Goal: Task Accomplishment & Management: Manage account settings

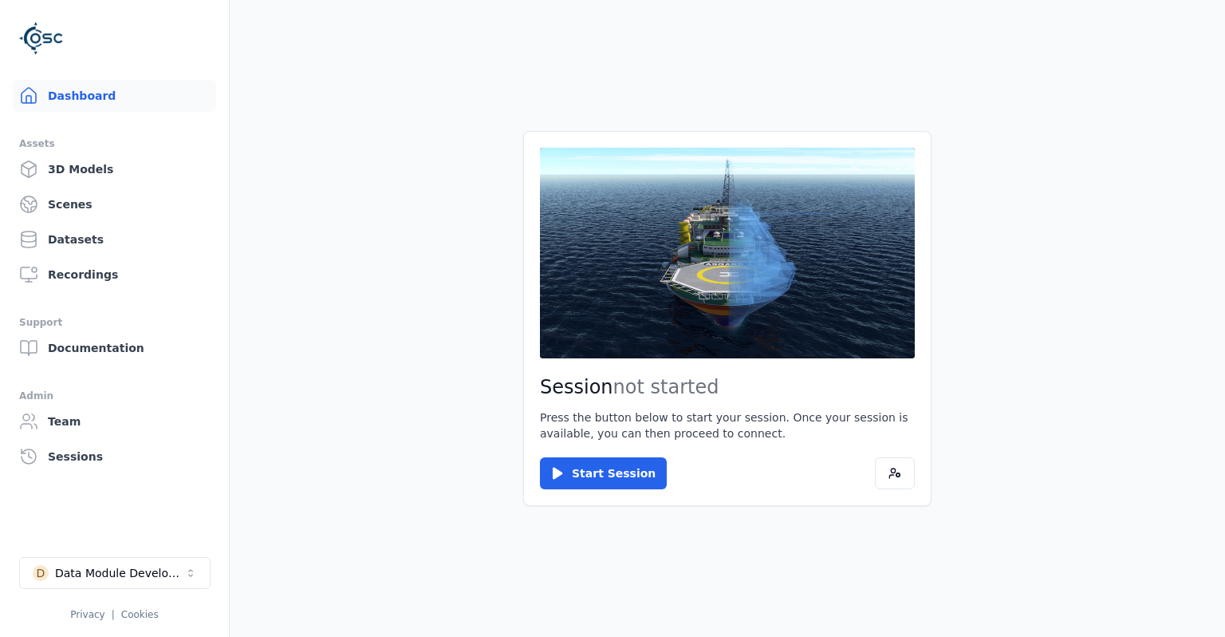
click at [126, 105] on link "Dashboard" at bounding box center [114, 96] width 203 height 32
click at [134, 568] on div "Data Module Development" at bounding box center [119, 573] width 129 height 16
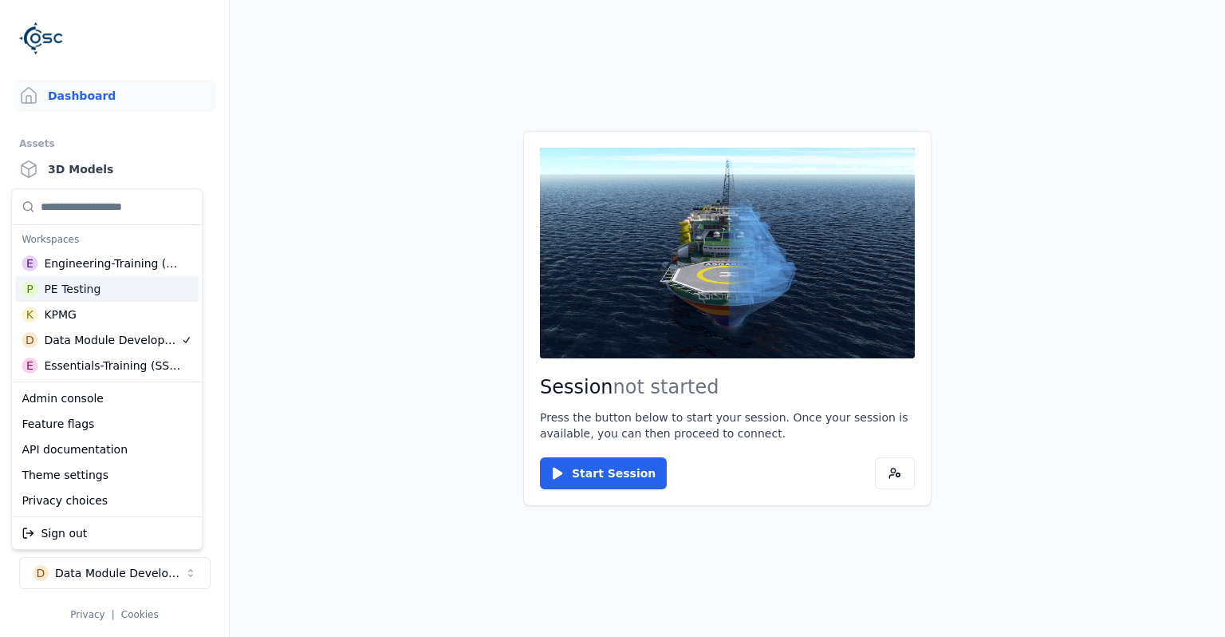
click at [116, 294] on div "P PE Testing" at bounding box center [107, 289] width 184 height 26
click at [339, 333] on html "Support Dashboard Assets 3D Models Scenes Datasets Recordings Support Documenta…" at bounding box center [612, 318] width 1225 height 637
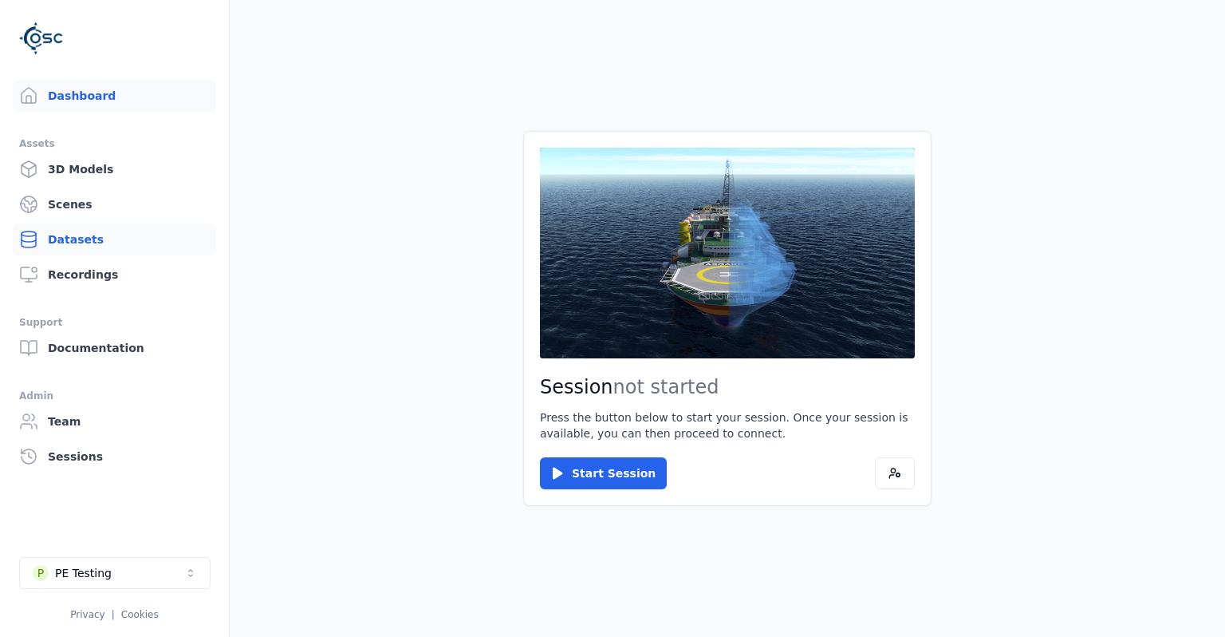
click at [146, 248] on link "Datasets" at bounding box center [114, 239] width 203 height 32
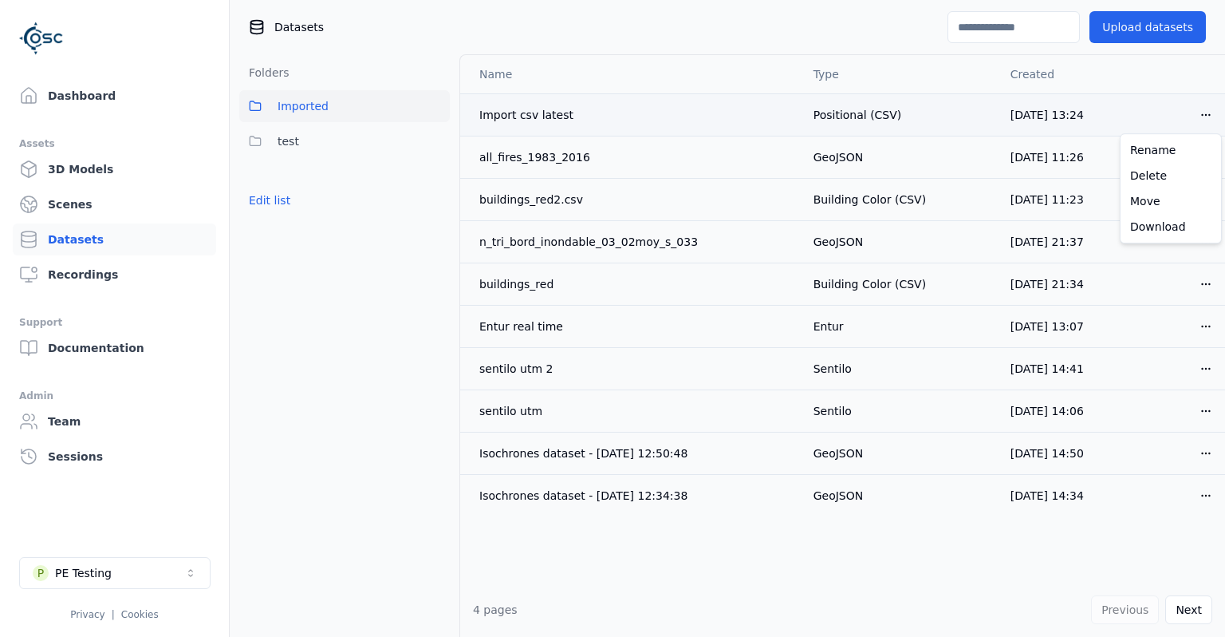
click at [1202, 110] on html "Support Dashboard Assets 3D Models Scenes Datasets Recordings Support Documenta…" at bounding box center [612, 318] width 1225 height 637
click at [1179, 224] on div "Download" at bounding box center [1171, 227] width 94 height 26
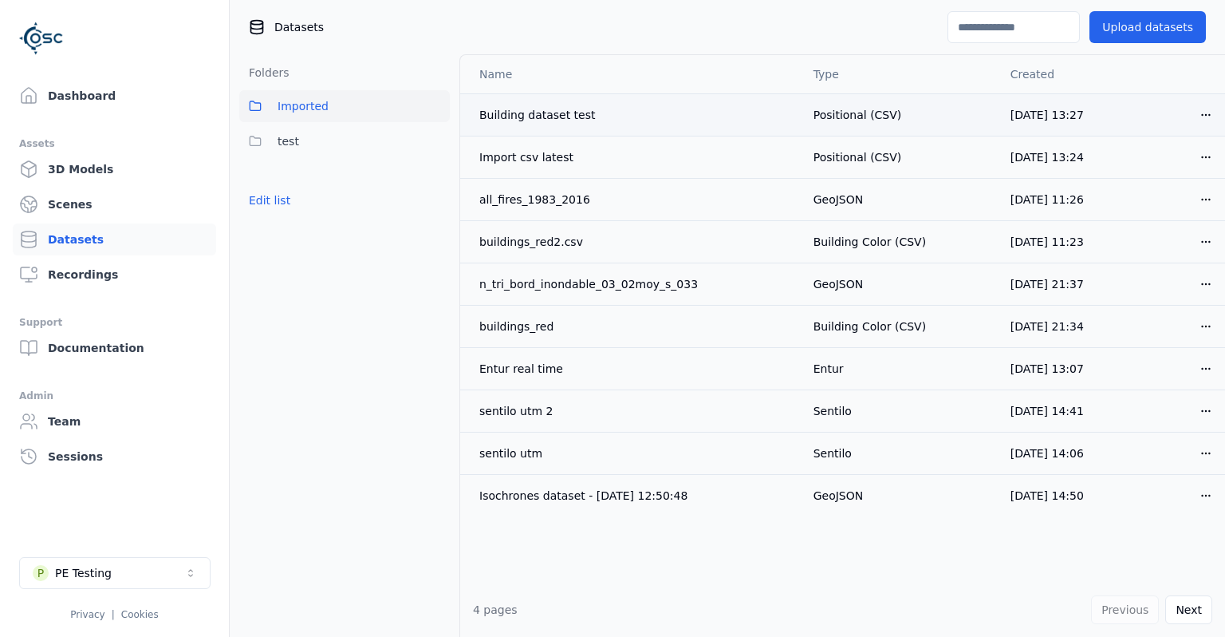
click at [1202, 122] on html "Support Dashboard Assets 3D Models Scenes Datasets Recordings Support Documenta…" at bounding box center [612, 318] width 1225 height 637
click at [1157, 228] on div "Download" at bounding box center [1171, 227] width 94 height 26
click at [88, 97] on link "Dashboard" at bounding box center [114, 96] width 203 height 32
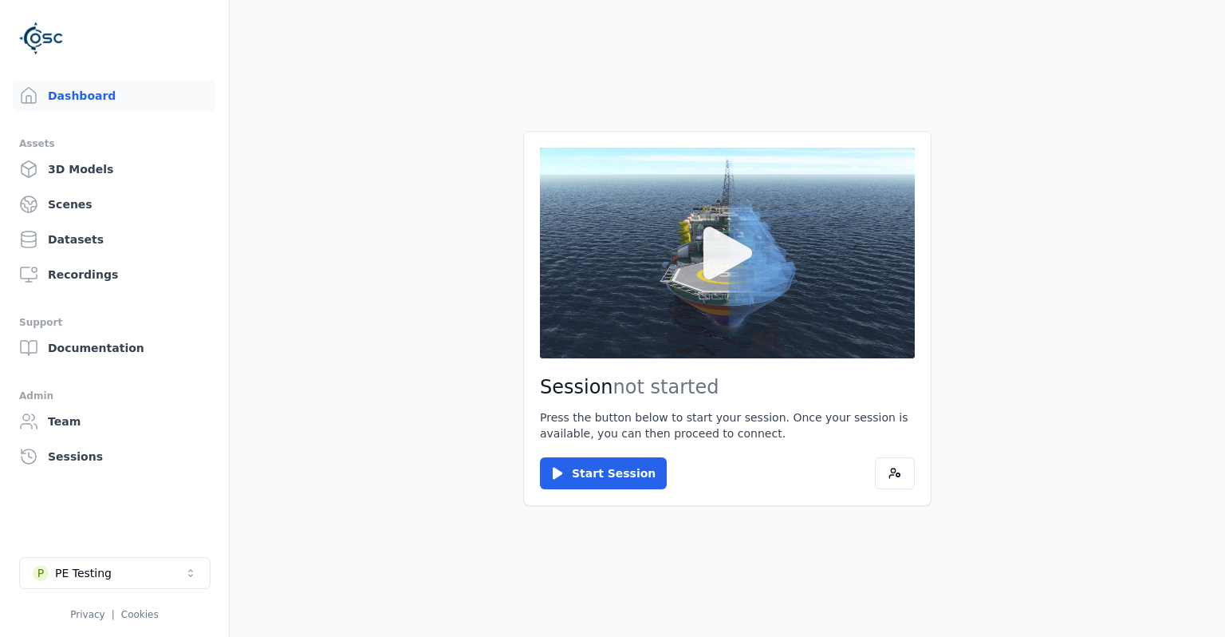
click at [661, 318] on button at bounding box center [727, 253] width 375 height 211
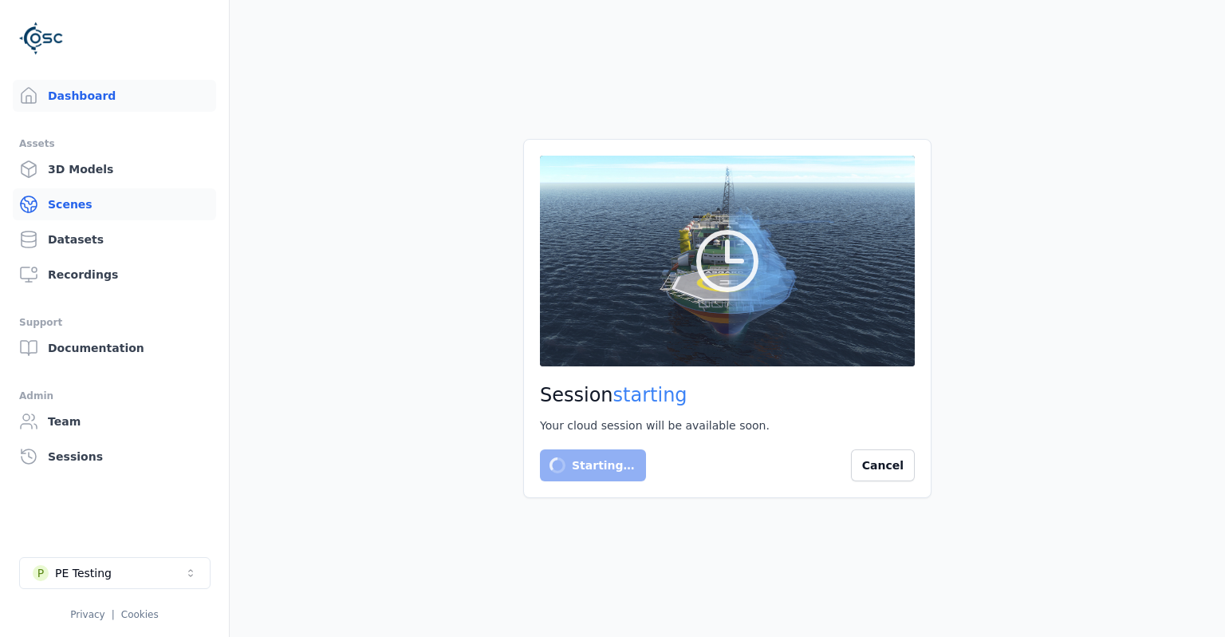
click at [114, 212] on link "Scenes" at bounding box center [114, 204] width 203 height 32
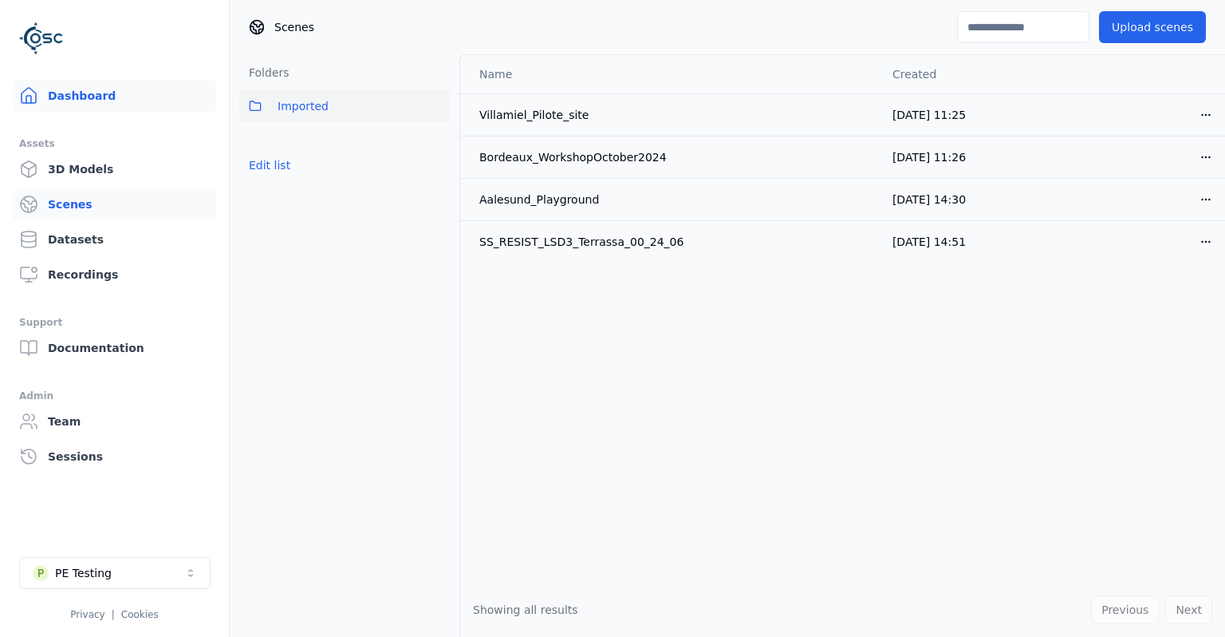
click at [115, 104] on link "Dashboard" at bounding box center [114, 96] width 203 height 32
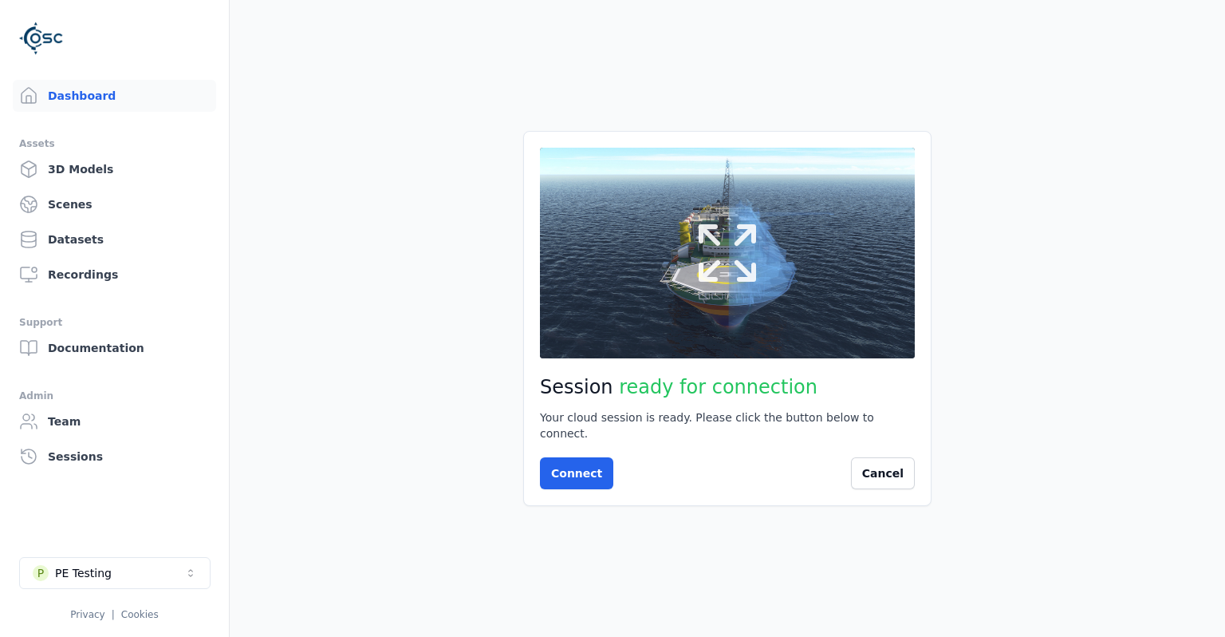
click at [797, 295] on button at bounding box center [727, 253] width 375 height 211
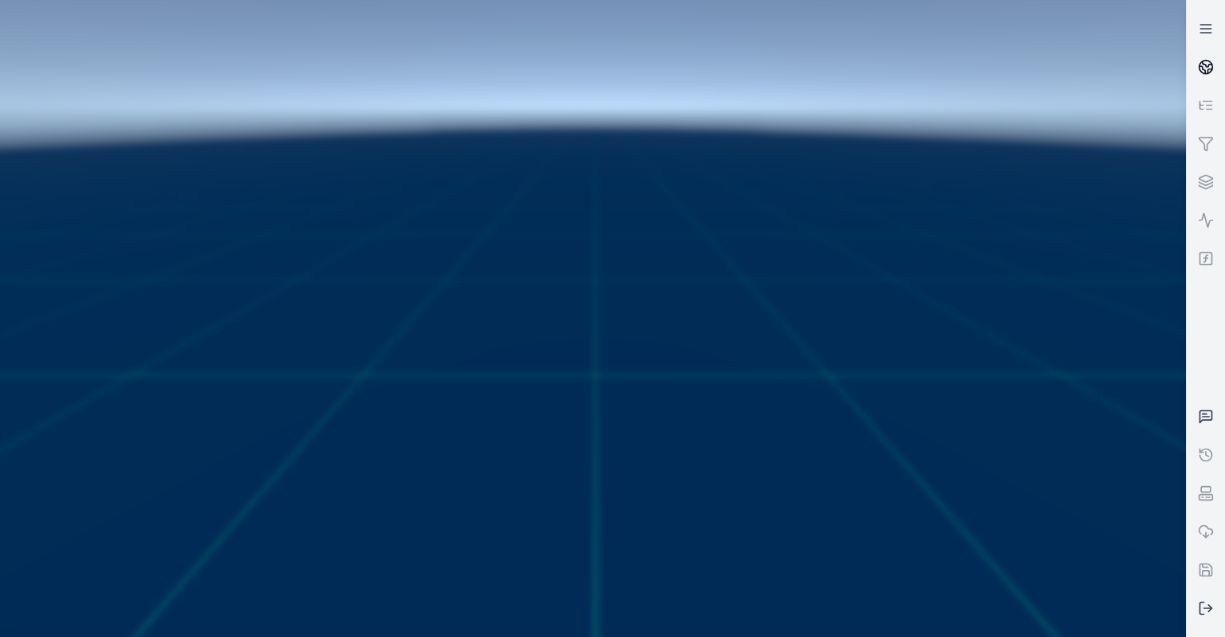
click at [1199, 65] on icon at bounding box center [1206, 67] width 16 height 16
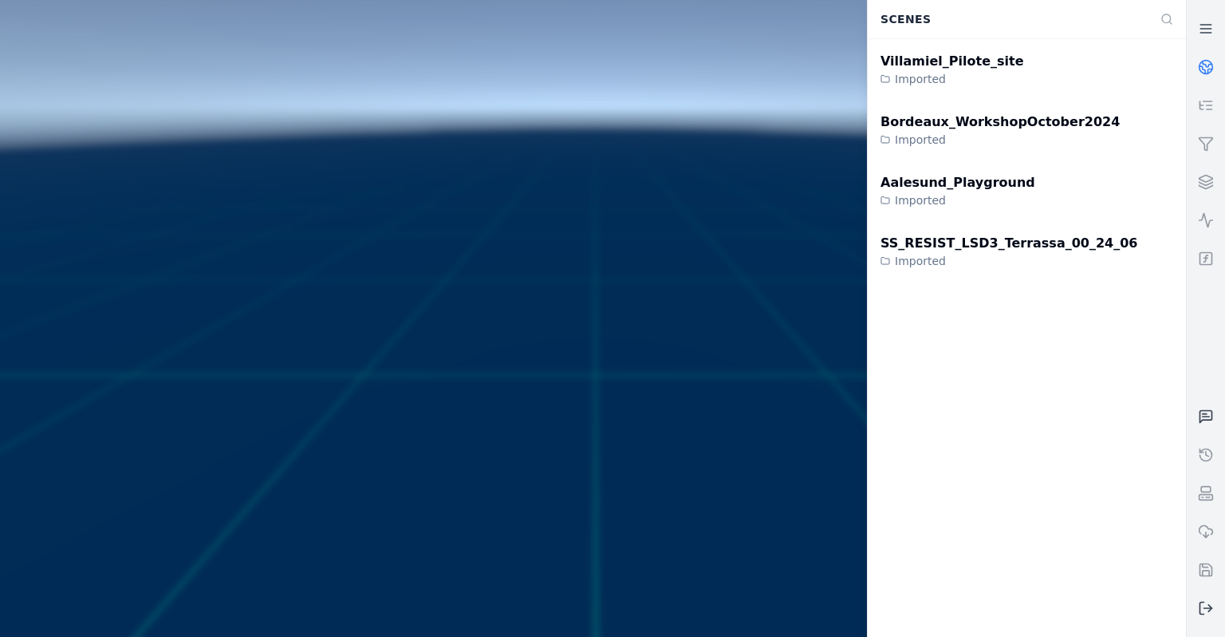
drag, startPoint x: 691, startPoint y: 260, endPoint x: 594, endPoint y: 268, distance: 97.7
click at [594, 268] on div at bounding box center [593, 318] width 1199 height 649
drag, startPoint x: 594, startPoint y: 268, endPoint x: 656, endPoint y: 273, distance: 62.4
click at [641, 253] on div at bounding box center [593, 318] width 1199 height 649
click at [681, 199] on div at bounding box center [593, 318] width 1199 height 649
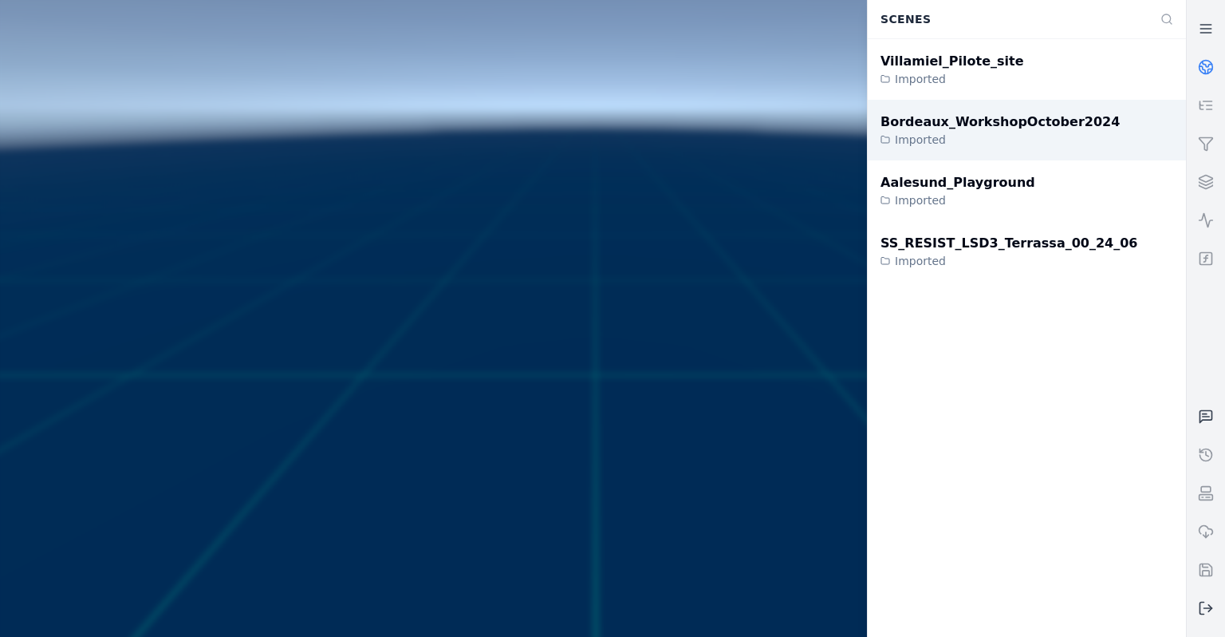
click at [942, 140] on div "Imported" at bounding box center [1000, 140] width 239 height 16
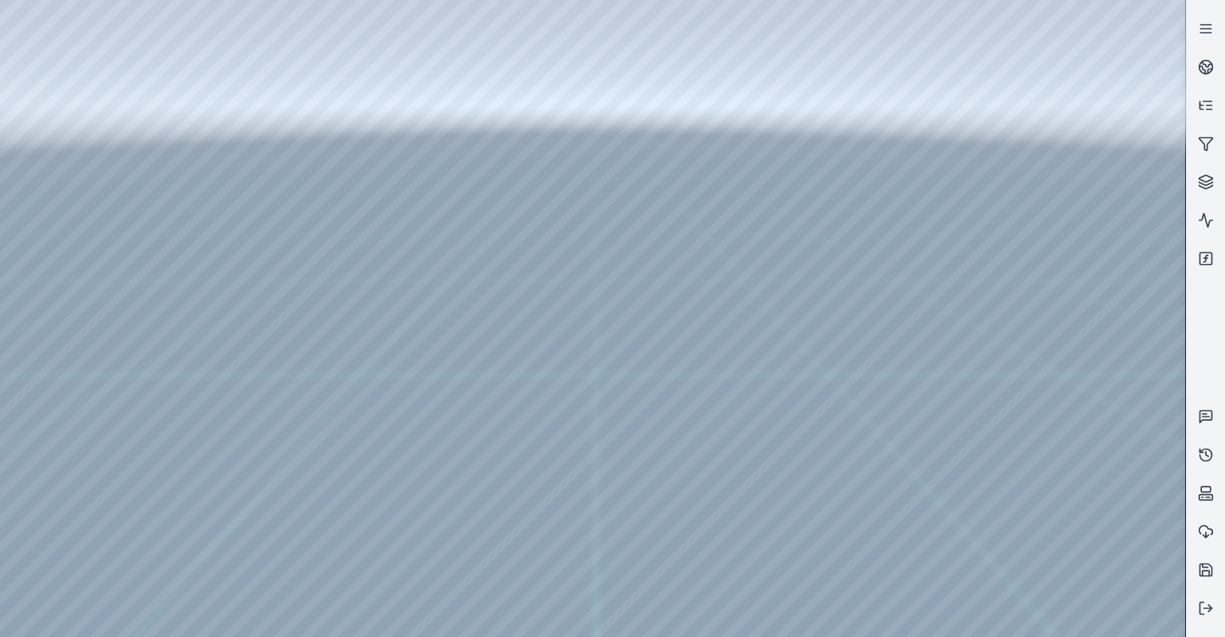
click at [49, 139] on div at bounding box center [593, 318] width 1186 height 637
click at [54, 181] on div at bounding box center [593, 318] width 1186 height 637
click at [55, 209] on div at bounding box center [593, 318] width 1186 height 637
click at [167, 111] on div at bounding box center [593, 318] width 1186 height 637
click at [173, 105] on div at bounding box center [593, 318] width 1186 height 637
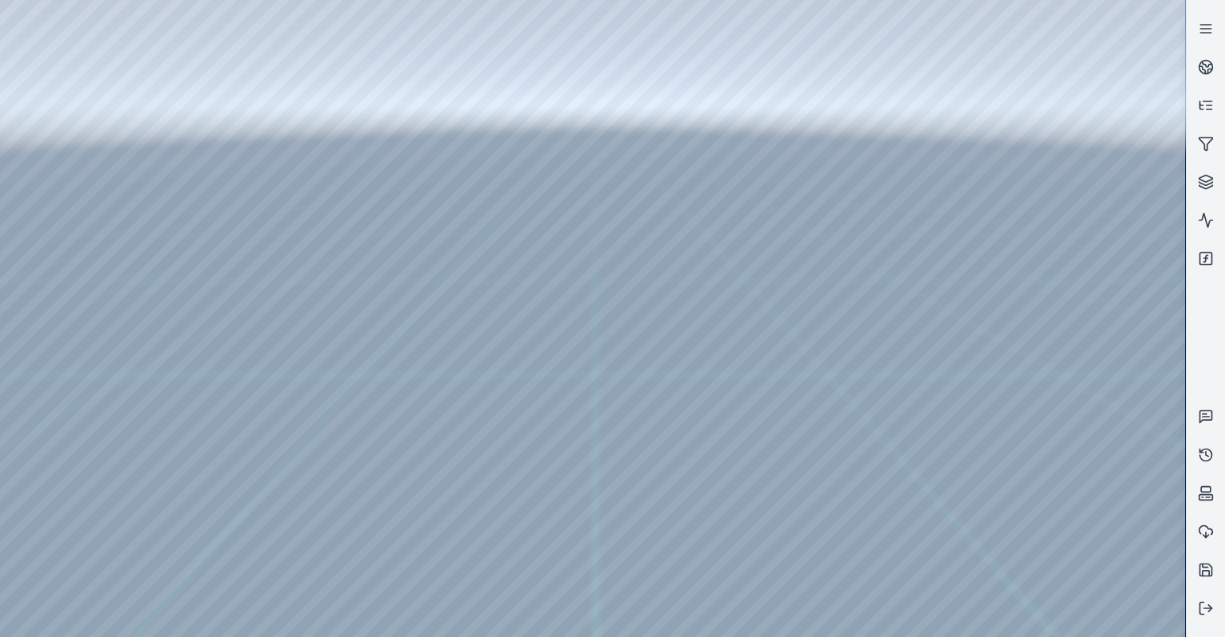
click at [173, 106] on div at bounding box center [593, 318] width 1186 height 637
click at [1205, 605] on icon at bounding box center [1206, 608] width 16 height 16
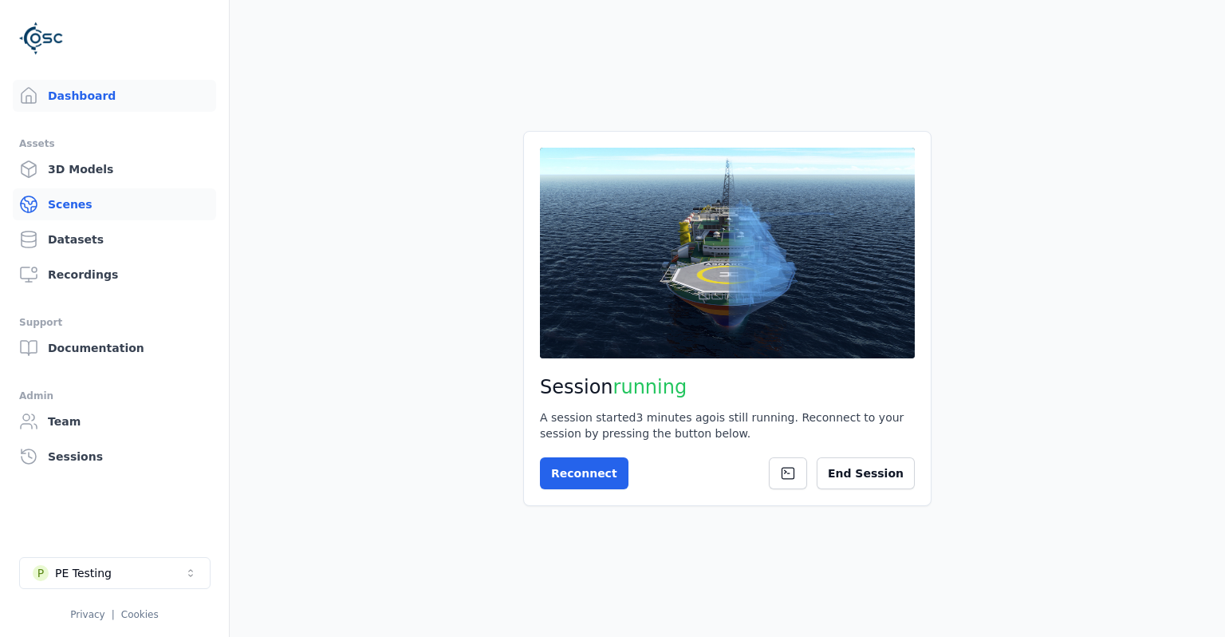
click at [81, 209] on link "Scenes" at bounding box center [114, 204] width 203 height 32
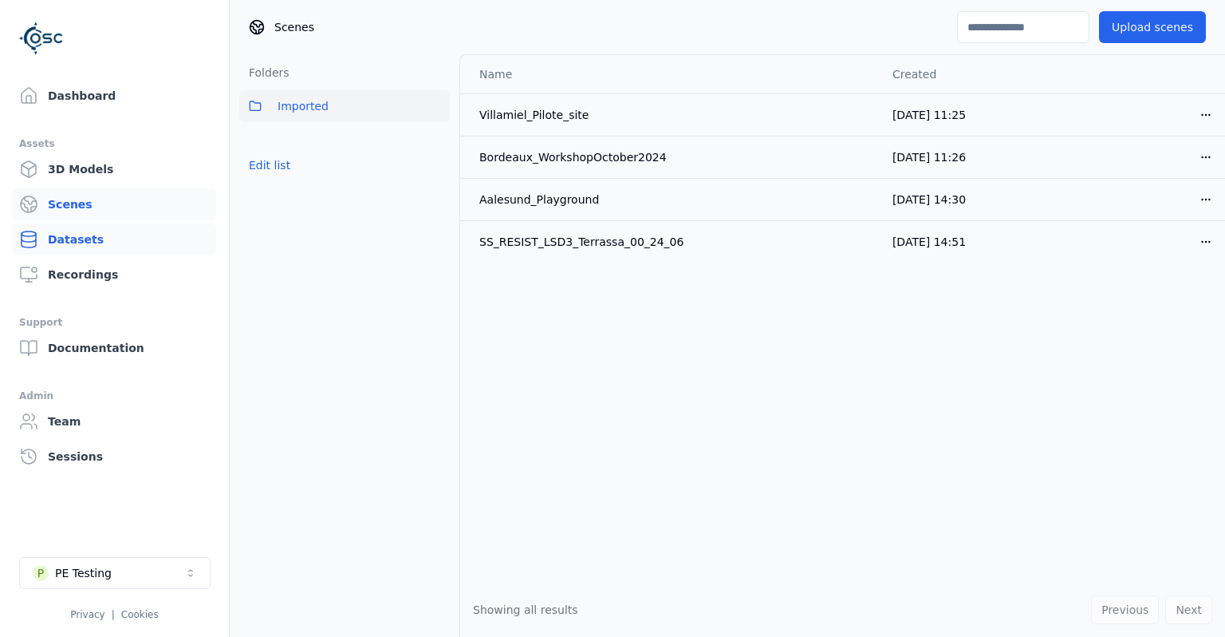
click at [73, 233] on link "Datasets" at bounding box center [114, 239] width 203 height 32
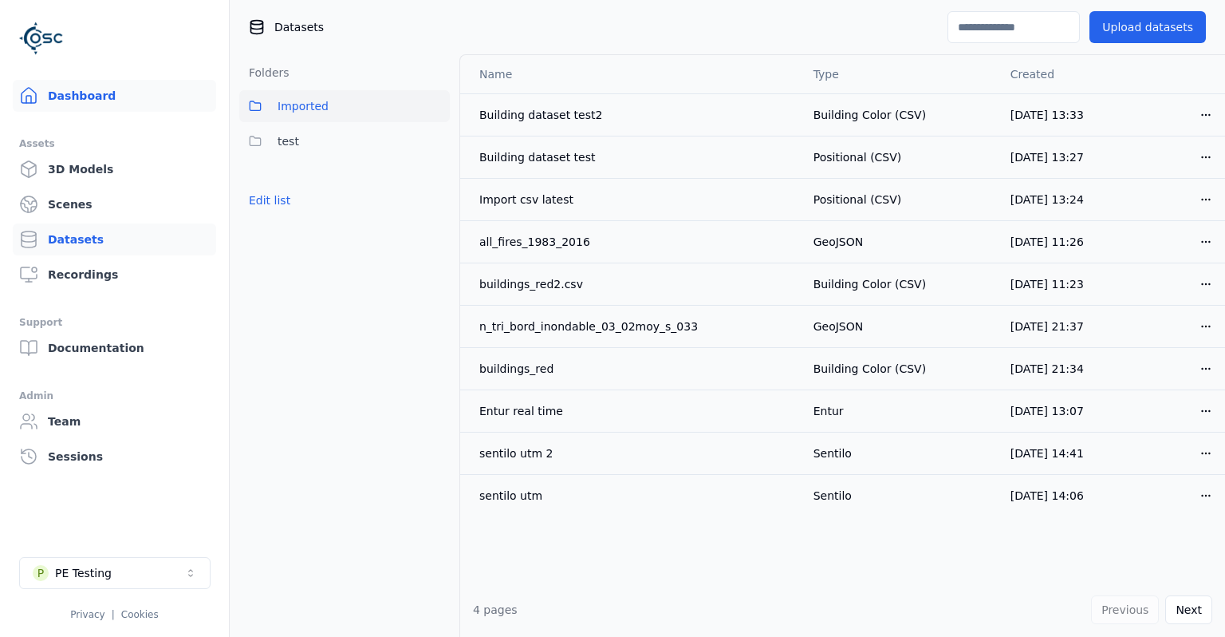
click at [91, 101] on link "Dashboard" at bounding box center [114, 96] width 203 height 32
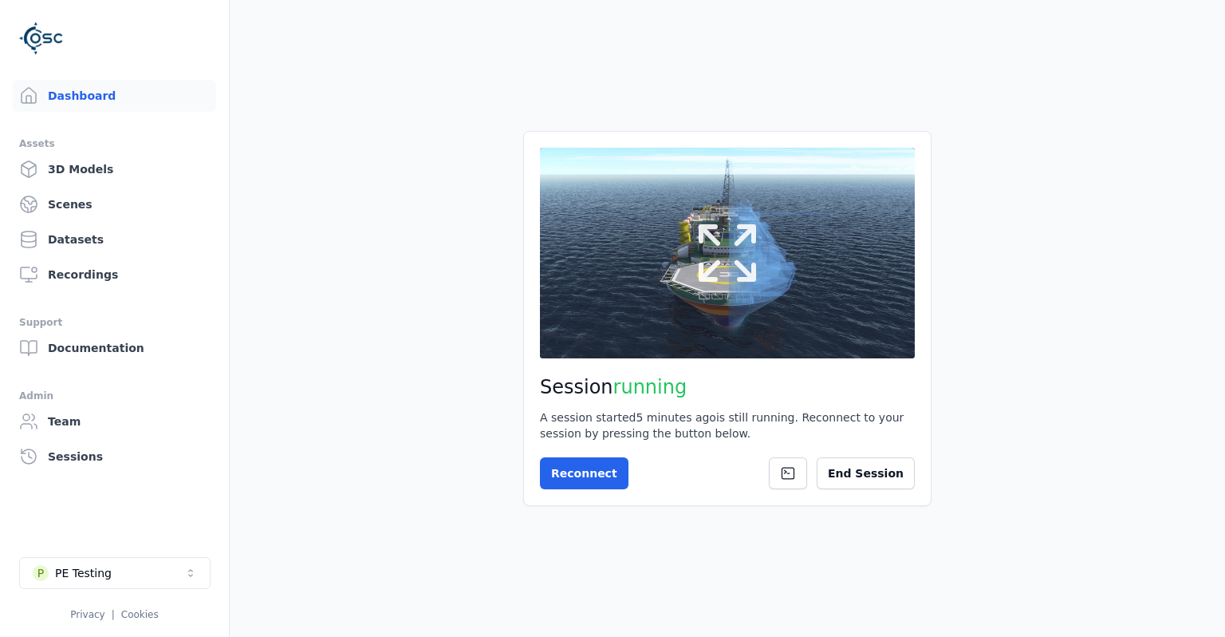
click at [613, 255] on button at bounding box center [727, 253] width 375 height 211
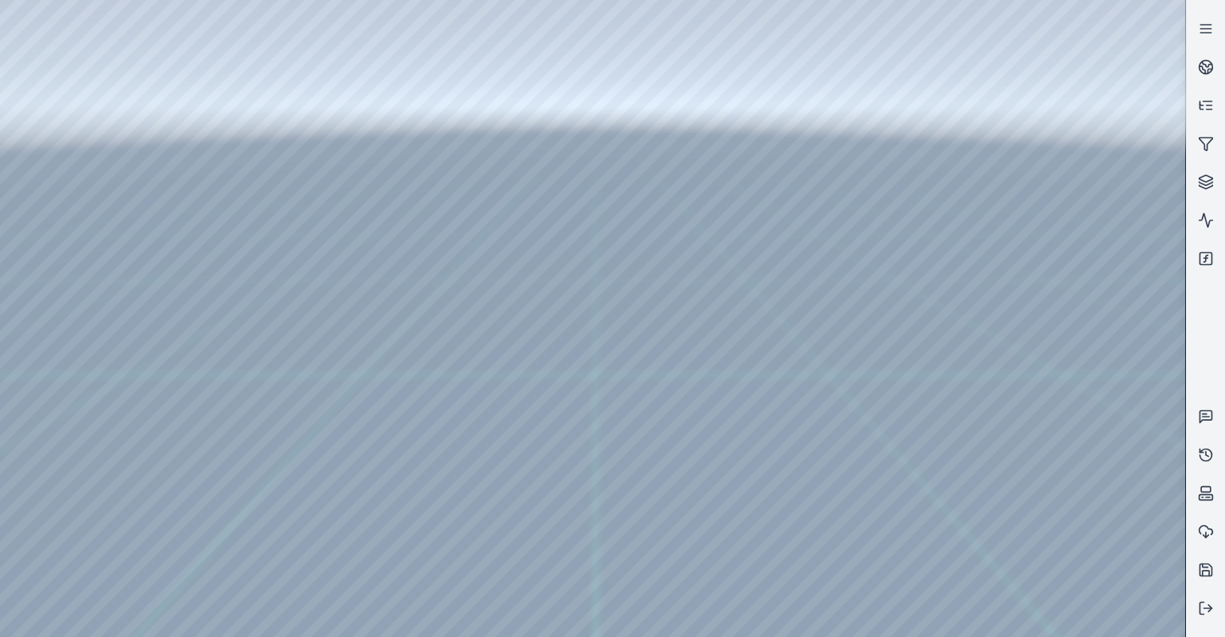
click at [251, 77] on div at bounding box center [593, 318] width 1186 height 637
click at [45, 187] on div at bounding box center [593, 318] width 1186 height 637
click at [43, 201] on div at bounding box center [593, 318] width 1186 height 637
click at [180, 105] on div at bounding box center [593, 318] width 1186 height 637
click at [180, 111] on div at bounding box center [593, 318] width 1186 height 637
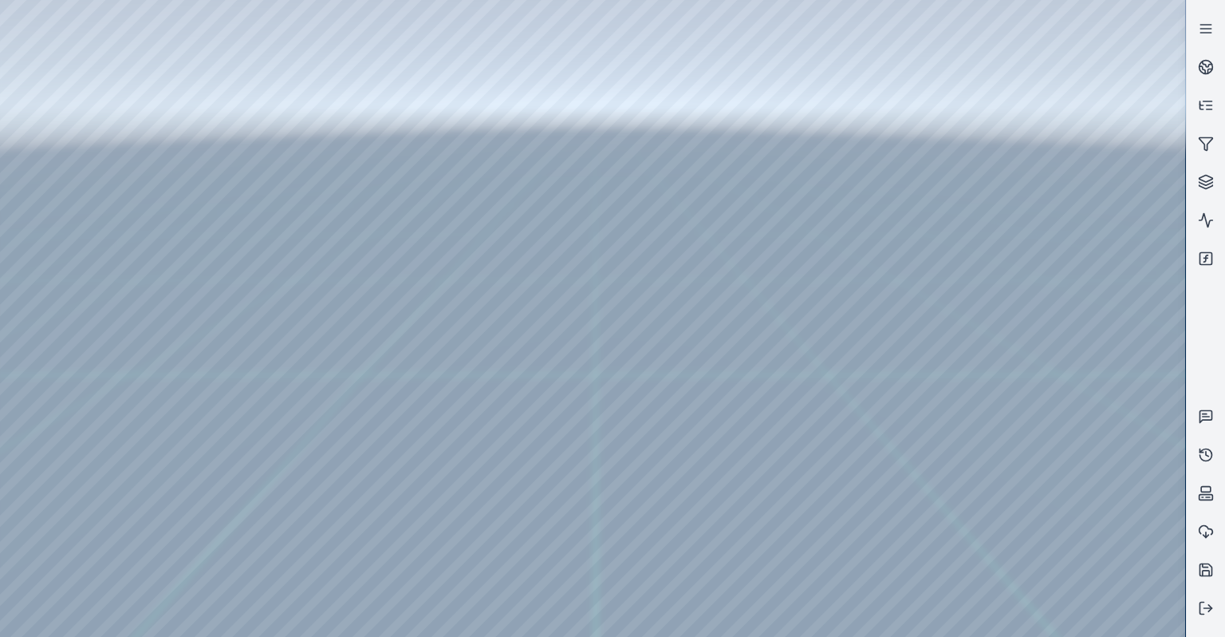
click at [178, 106] on div at bounding box center [593, 318] width 1186 height 637
click at [187, 109] on div at bounding box center [593, 318] width 1186 height 637
click at [182, 112] on div at bounding box center [593, 318] width 1186 height 637
click at [168, 122] on div at bounding box center [593, 318] width 1186 height 637
click at [933, 623] on div at bounding box center [593, 318] width 1186 height 637
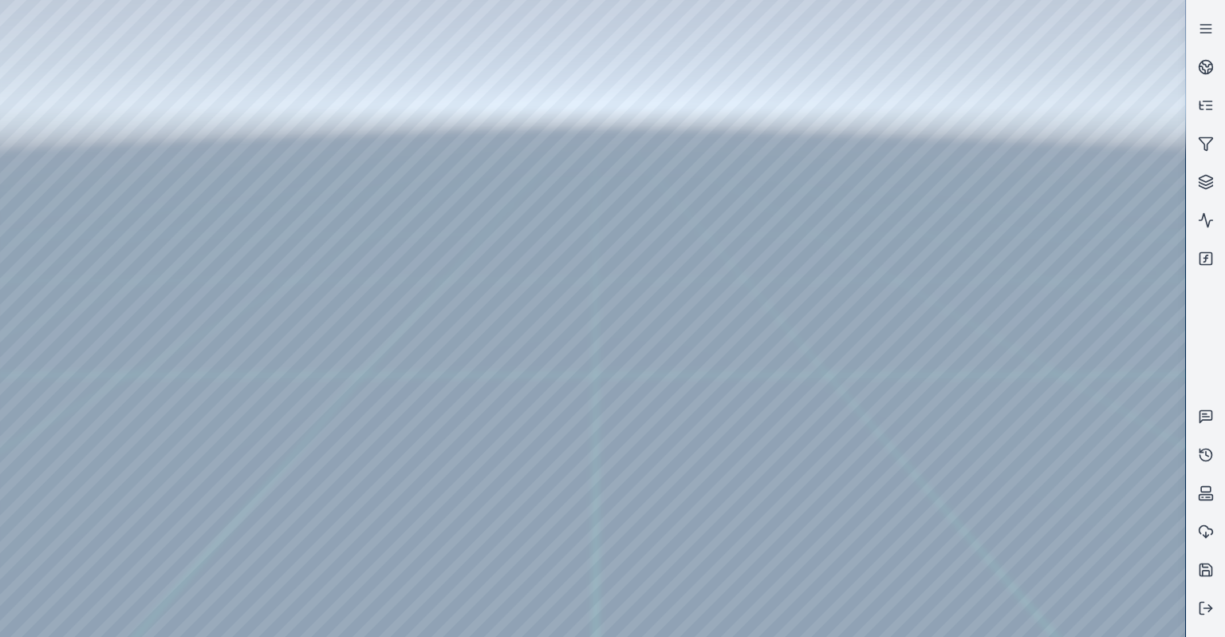
click at [963, 531] on div at bounding box center [593, 318] width 1186 height 637
click at [860, 528] on div at bounding box center [593, 318] width 1186 height 637
click at [828, 531] on div at bounding box center [593, 318] width 1186 height 637
drag, startPoint x: 523, startPoint y: 350, endPoint x: 586, endPoint y: 464, distance: 130.0
drag, startPoint x: 592, startPoint y: 418, endPoint x: 816, endPoint y: 368, distance: 229.8
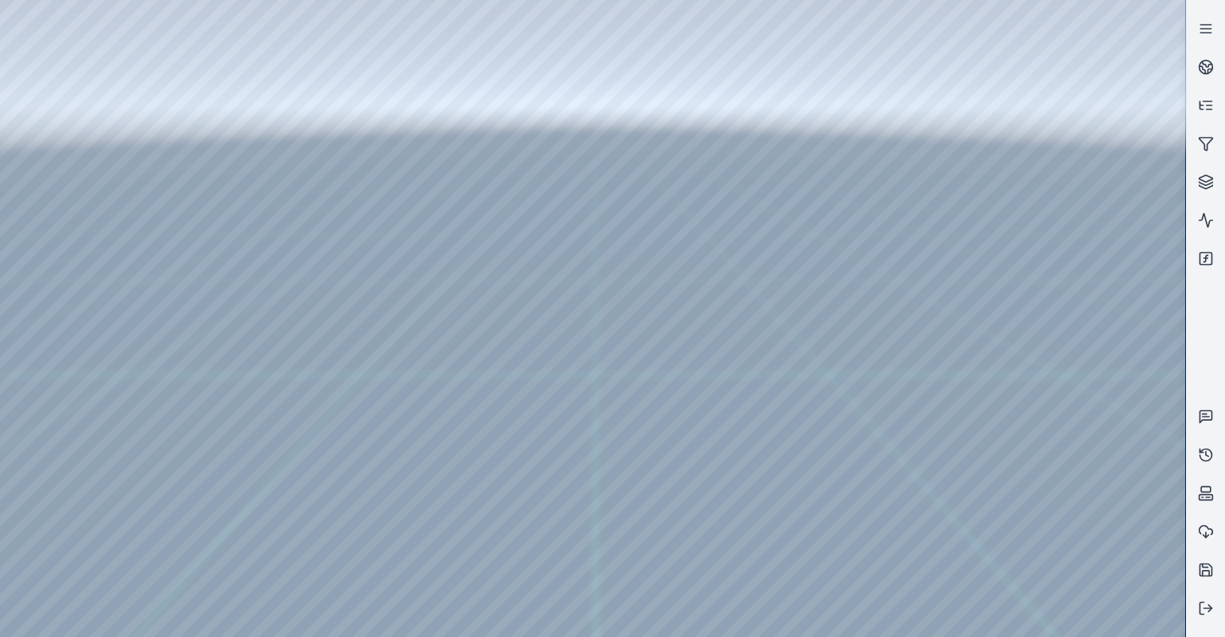
drag, startPoint x: 794, startPoint y: 281, endPoint x: 690, endPoint y: 337, distance: 118.2
drag, startPoint x: 605, startPoint y: 393, endPoint x: 416, endPoint y: 390, distance: 188.3
drag, startPoint x: 633, startPoint y: 369, endPoint x: 580, endPoint y: 346, distance: 58.2
drag, startPoint x: 748, startPoint y: 301, endPoint x: 914, endPoint y: 322, distance: 167.3
click at [838, 299] on div at bounding box center [593, 318] width 1186 height 637
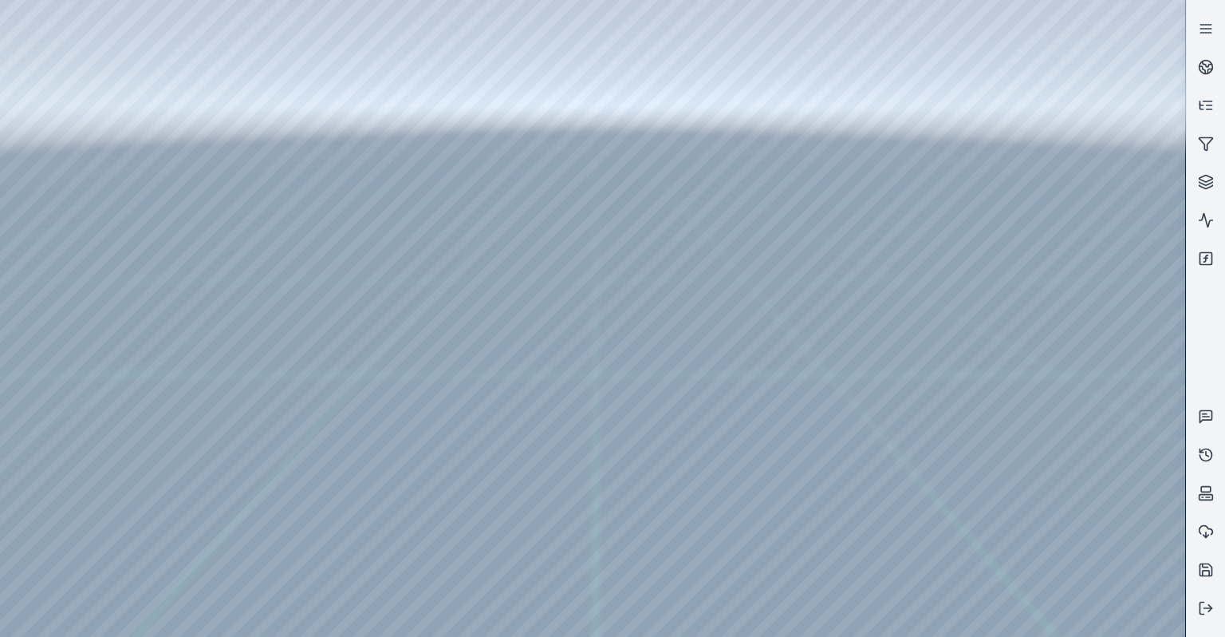
drag, startPoint x: 911, startPoint y: 327, endPoint x: 969, endPoint y: 330, distance: 58.3
click at [787, 223] on div at bounding box center [593, 318] width 1186 height 637
click at [14, 119] on div at bounding box center [593, 318] width 1186 height 637
click at [905, 466] on div at bounding box center [593, 318] width 1186 height 637
click at [833, 362] on div at bounding box center [593, 318] width 1186 height 637
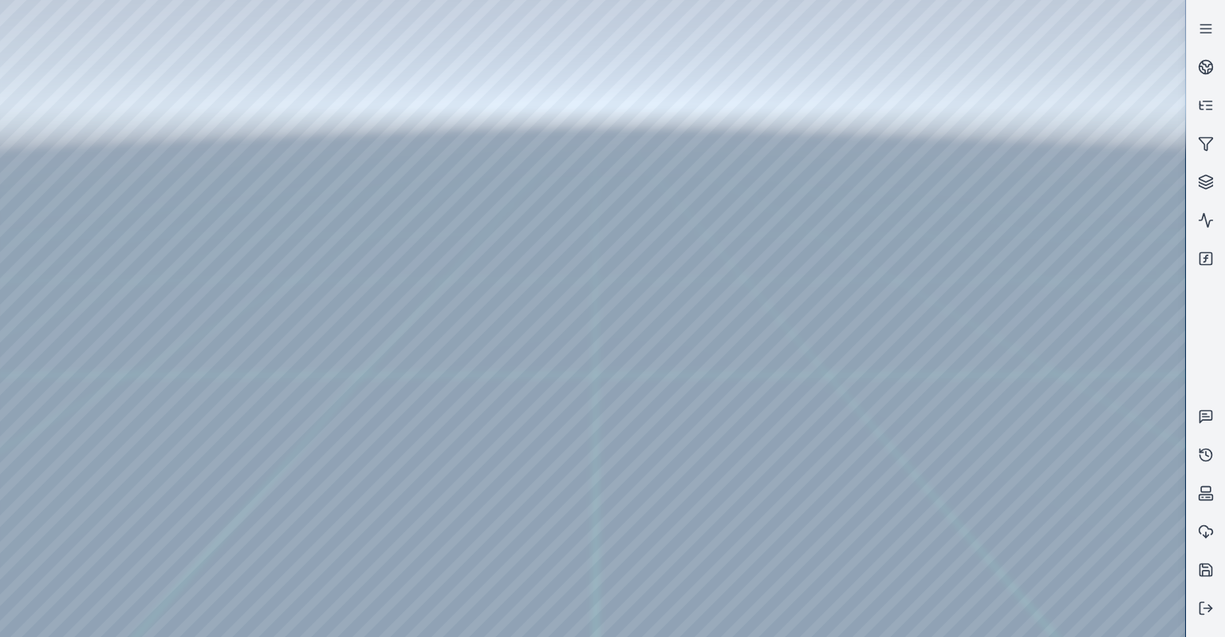
click at [675, 246] on div at bounding box center [593, 318] width 1186 height 637
click at [651, 174] on div at bounding box center [593, 318] width 1186 height 637
click at [586, 127] on div at bounding box center [593, 318] width 1186 height 637
click at [673, 147] on div at bounding box center [593, 318] width 1186 height 637
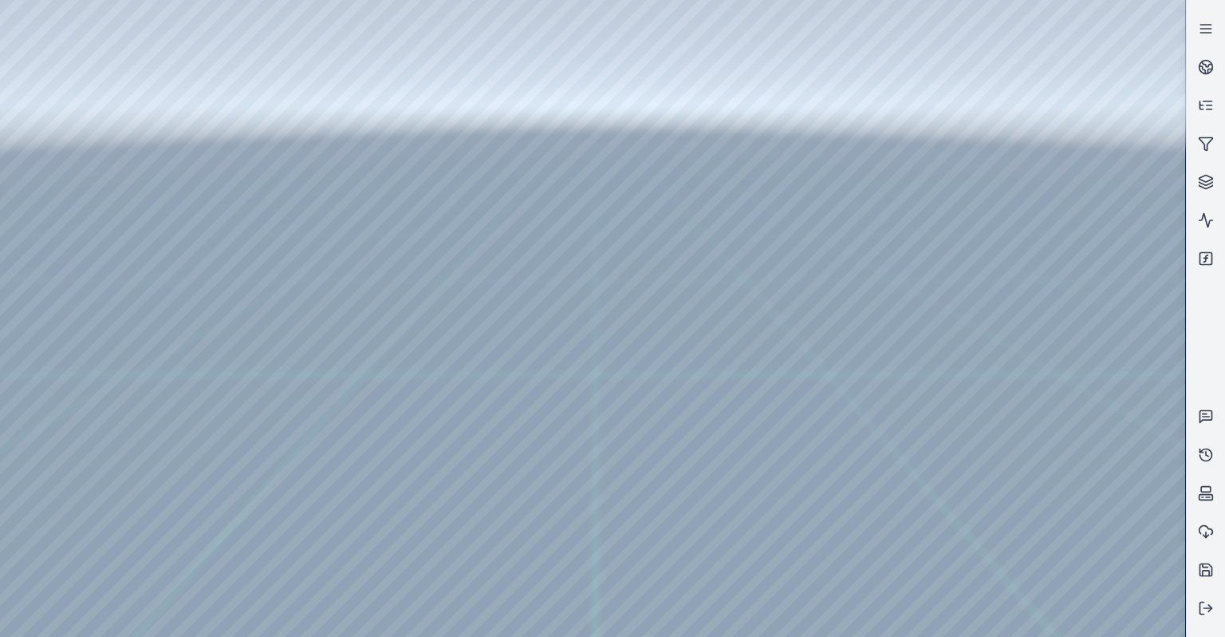
click at [708, 190] on div at bounding box center [593, 318] width 1186 height 637
drag, startPoint x: 969, startPoint y: 251, endPoint x: 643, endPoint y: 253, distance: 325.5
click at [1216, 418] on link at bounding box center [1206, 416] width 38 height 38
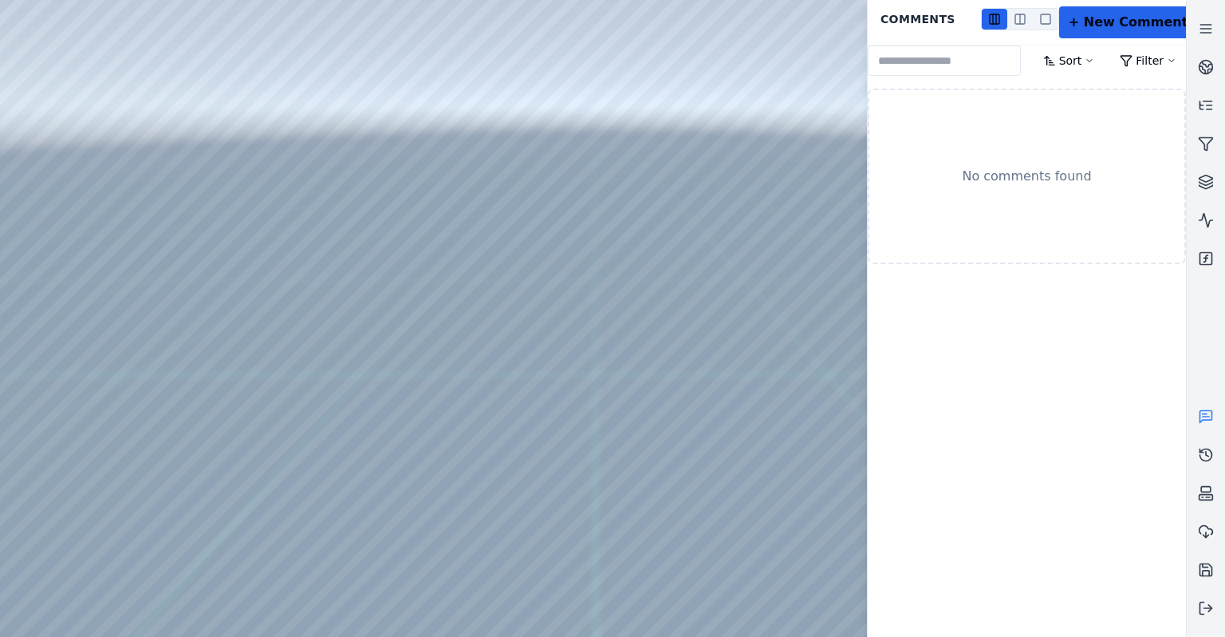
click at [1215, 417] on link at bounding box center [1206, 416] width 38 height 38
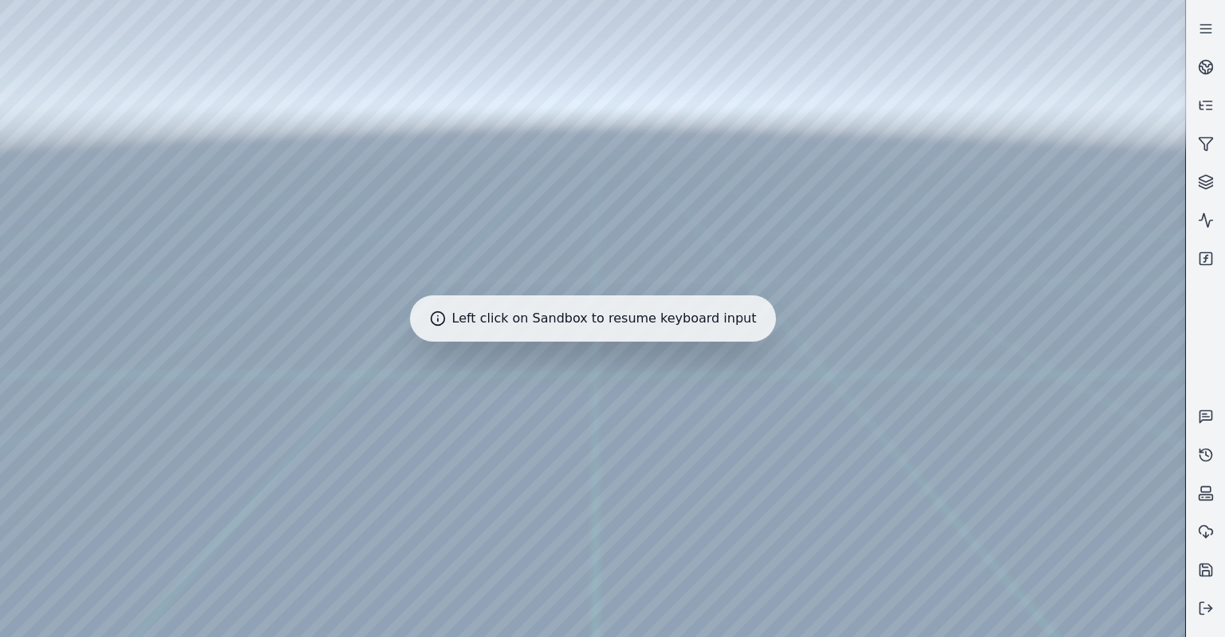
drag, startPoint x: 662, startPoint y: 349, endPoint x: 645, endPoint y: 329, distance: 26.0
click at [629, 373] on div at bounding box center [593, 318] width 1186 height 637
drag, startPoint x: 629, startPoint y: 373, endPoint x: 804, endPoint y: 359, distance: 176.0
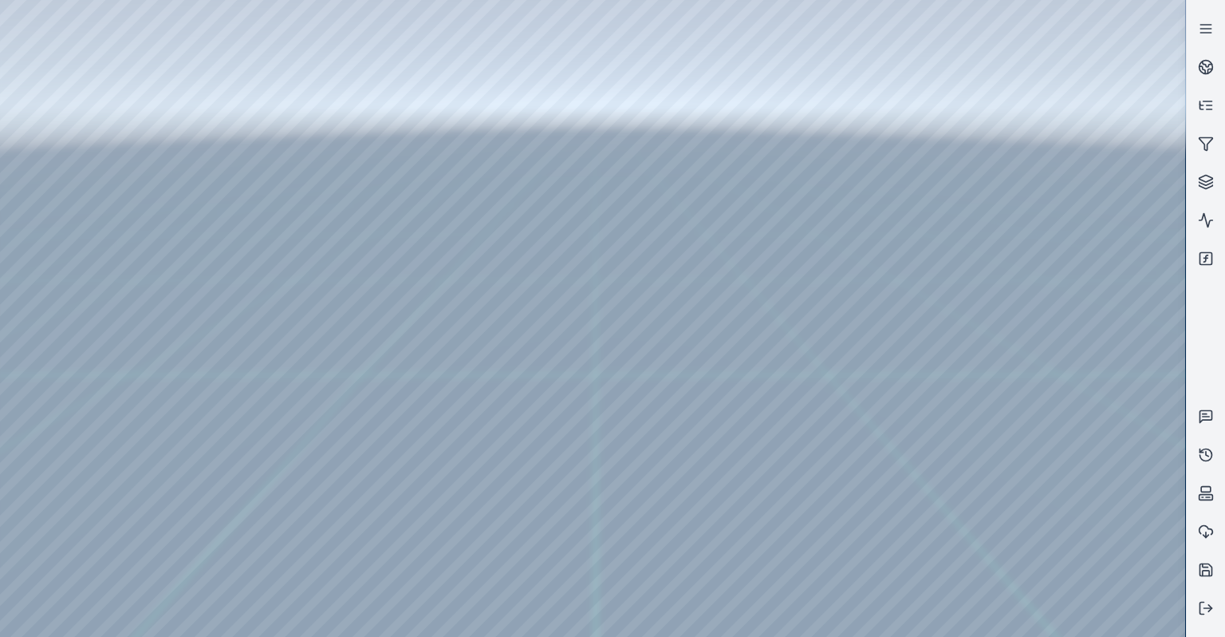
click at [862, 357] on div at bounding box center [593, 318] width 1186 height 637
click at [780, 322] on div at bounding box center [593, 318] width 1186 height 637
click at [799, 294] on div at bounding box center [593, 318] width 1186 height 637
click at [966, 337] on div at bounding box center [593, 318] width 1186 height 637
click at [974, 362] on div at bounding box center [593, 318] width 1186 height 637
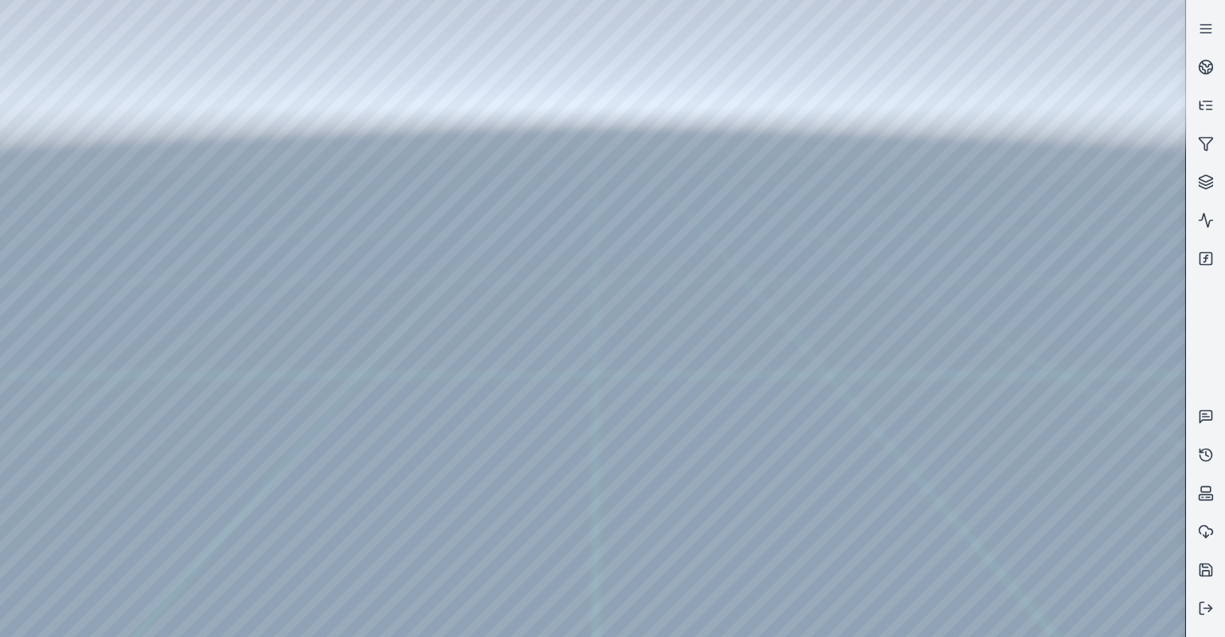
click at [984, 310] on div at bounding box center [593, 318] width 1186 height 637
click at [1000, 243] on div at bounding box center [593, 318] width 1186 height 637
click at [1193, 267] on link at bounding box center [1206, 258] width 38 height 38
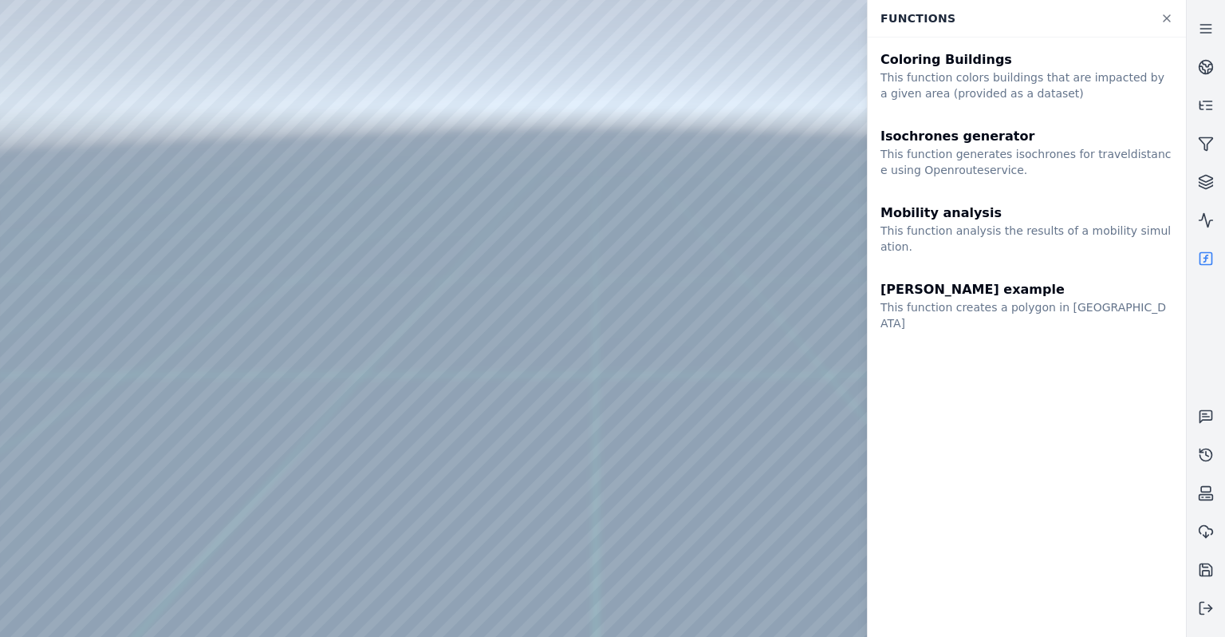
click at [1203, 257] on icon at bounding box center [1206, 259] width 16 height 16
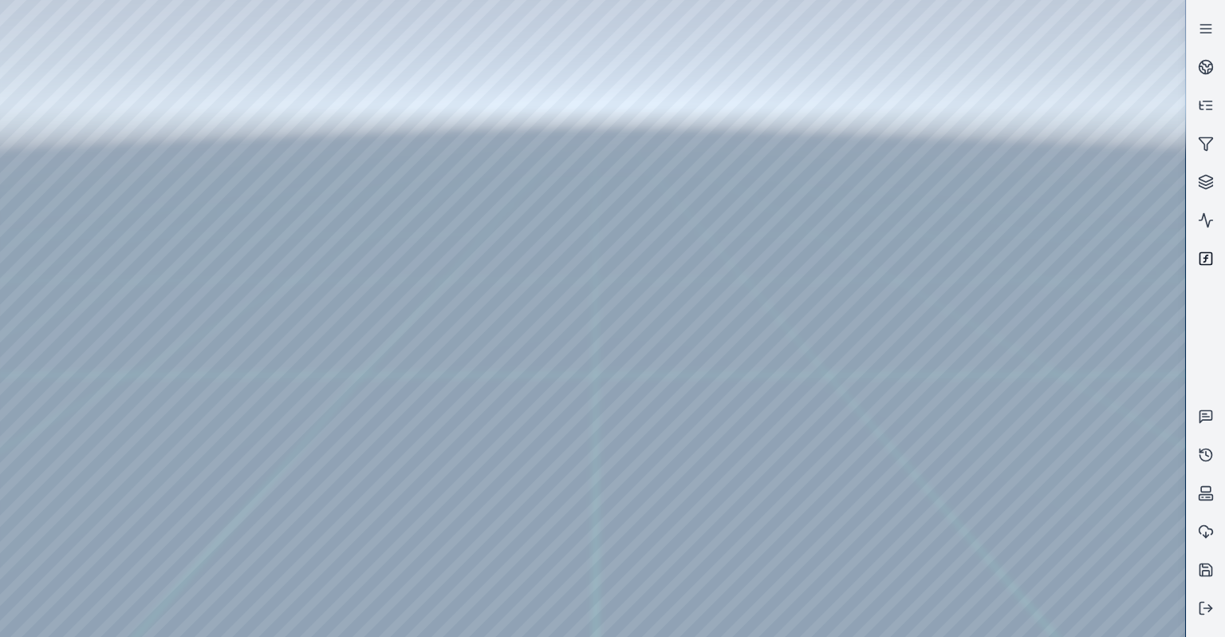
click at [1203, 257] on icon at bounding box center [1206, 259] width 16 height 16
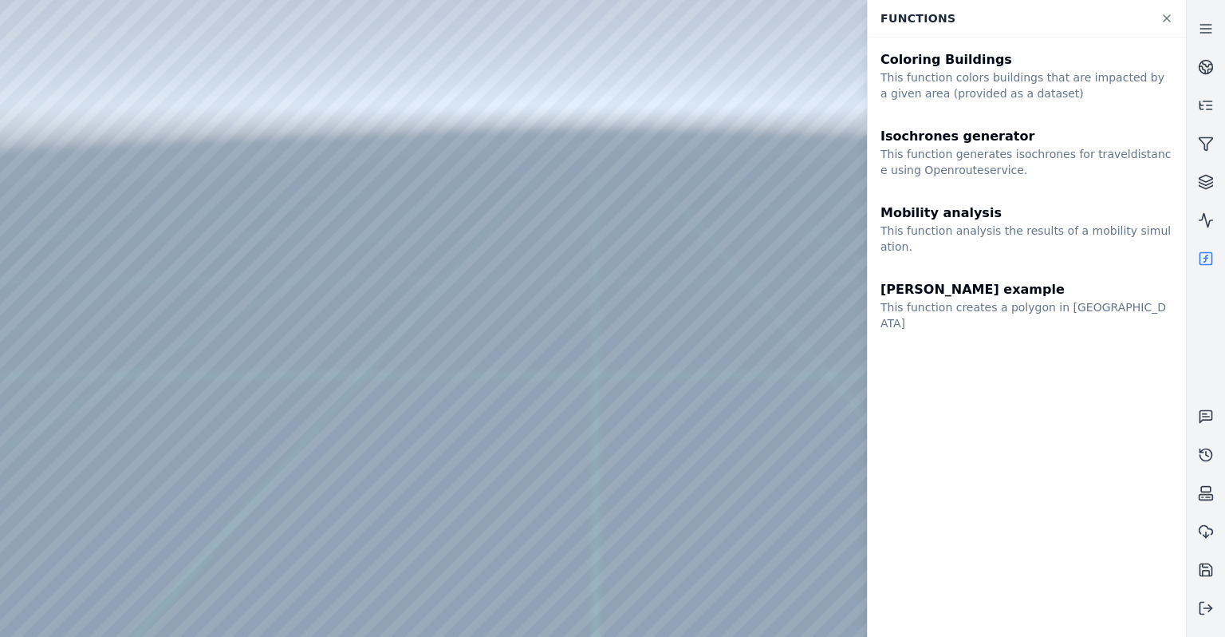
click at [487, 209] on div at bounding box center [593, 318] width 1186 height 637
click at [541, 206] on div at bounding box center [593, 318] width 1186 height 637
click at [477, 299] on div at bounding box center [593, 318] width 1186 height 637
click at [595, 277] on div at bounding box center [593, 318] width 1186 height 637
click at [1206, 251] on icon at bounding box center [1206, 259] width 16 height 16
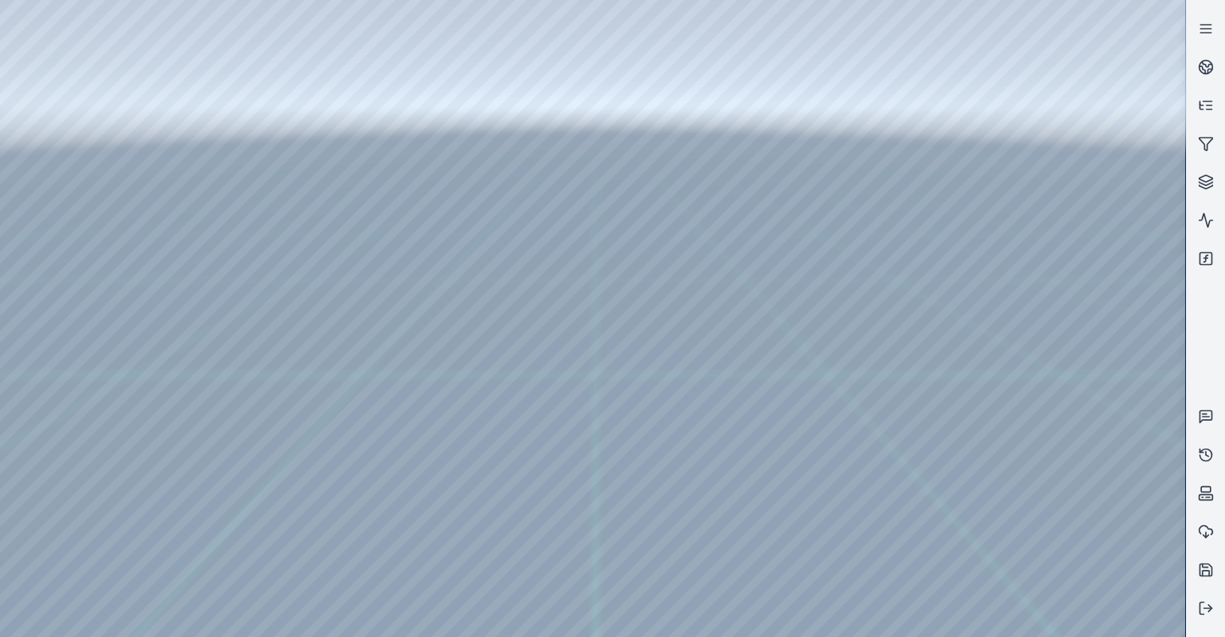
click at [560, 247] on div at bounding box center [593, 318] width 1186 height 637
click at [617, 272] on div at bounding box center [593, 318] width 1186 height 637
click at [595, 298] on div at bounding box center [593, 318] width 1186 height 637
click at [525, 235] on div at bounding box center [593, 318] width 1186 height 637
click at [596, 288] on div at bounding box center [593, 318] width 1186 height 637
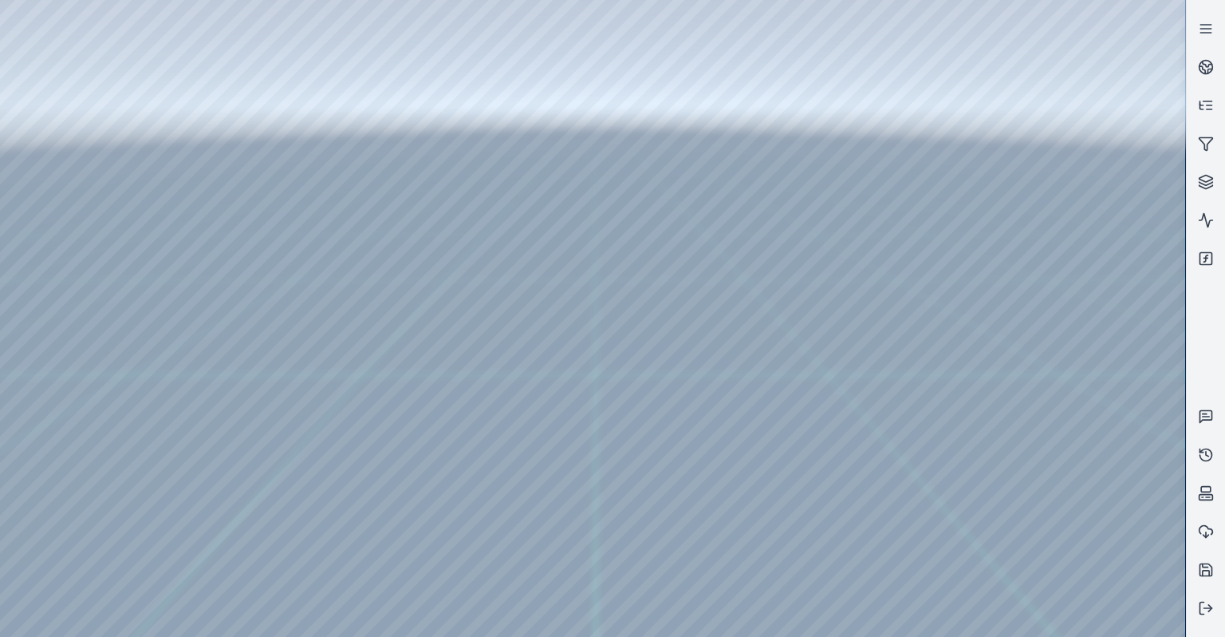
click at [605, 333] on div at bounding box center [593, 318] width 1186 height 637
click at [595, 324] on div at bounding box center [593, 318] width 1186 height 637
click at [543, 246] on div at bounding box center [593, 318] width 1186 height 637
click at [580, 284] on div at bounding box center [593, 318] width 1186 height 637
click at [611, 313] on div at bounding box center [593, 318] width 1186 height 637
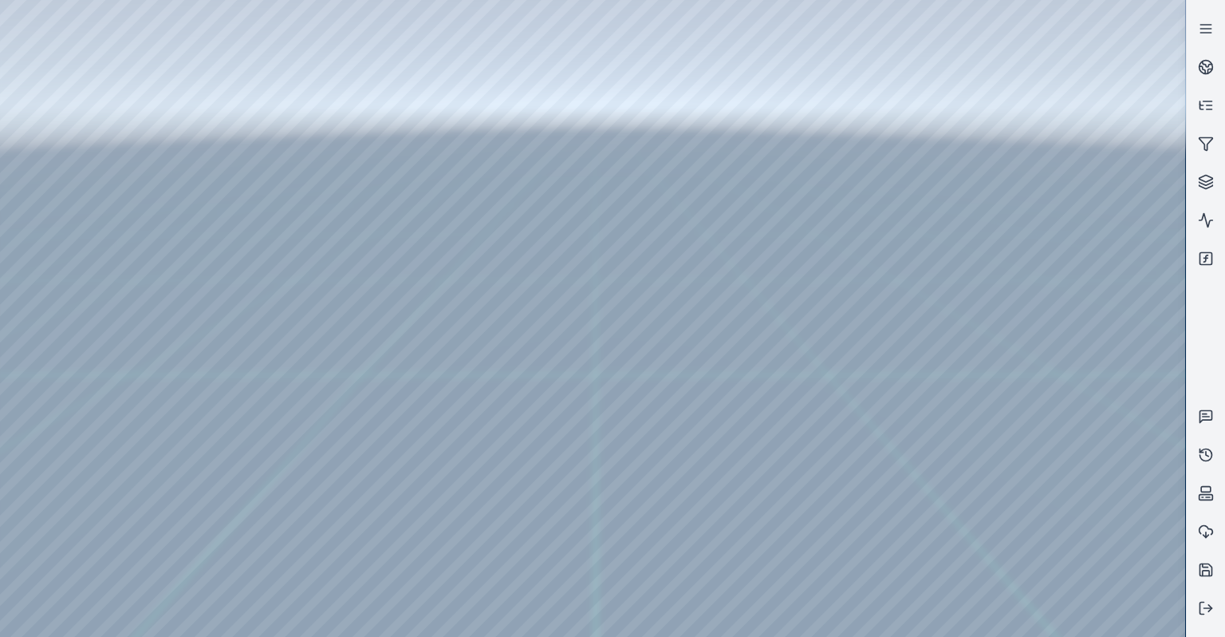
click at [614, 220] on div at bounding box center [593, 318] width 1186 height 637
click at [494, 191] on div at bounding box center [593, 318] width 1186 height 637
drag, startPoint x: 707, startPoint y: 278, endPoint x: 577, endPoint y: 257, distance: 131.7
click at [11, 164] on div at bounding box center [593, 318] width 1186 height 637
click at [7, 113] on div at bounding box center [593, 318] width 1186 height 637
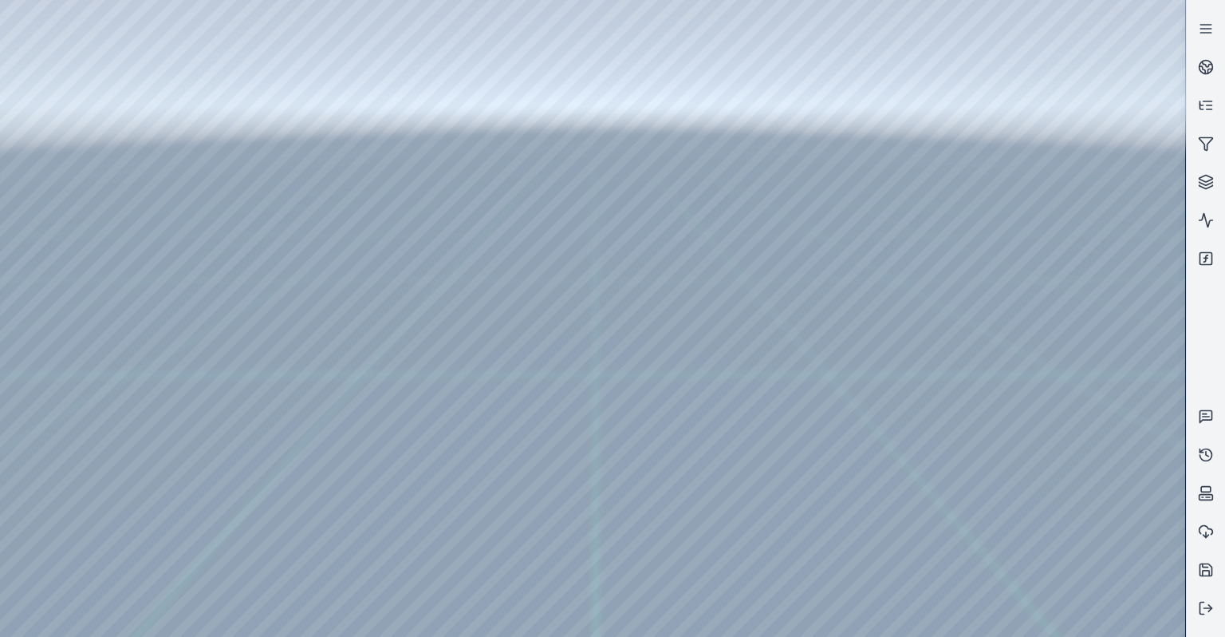
click at [73, 180] on div at bounding box center [593, 318] width 1186 height 637
click at [235, 276] on div at bounding box center [593, 318] width 1186 height 637
click at [284, 277] on div at bounding box center [593, 318] width 1186 height 637
click at [290, 270] on div at bounding box center [593, 318] width 1186 height 637
click at [290, 346] on div at bounding box center [593, 318] width 1186 height 637
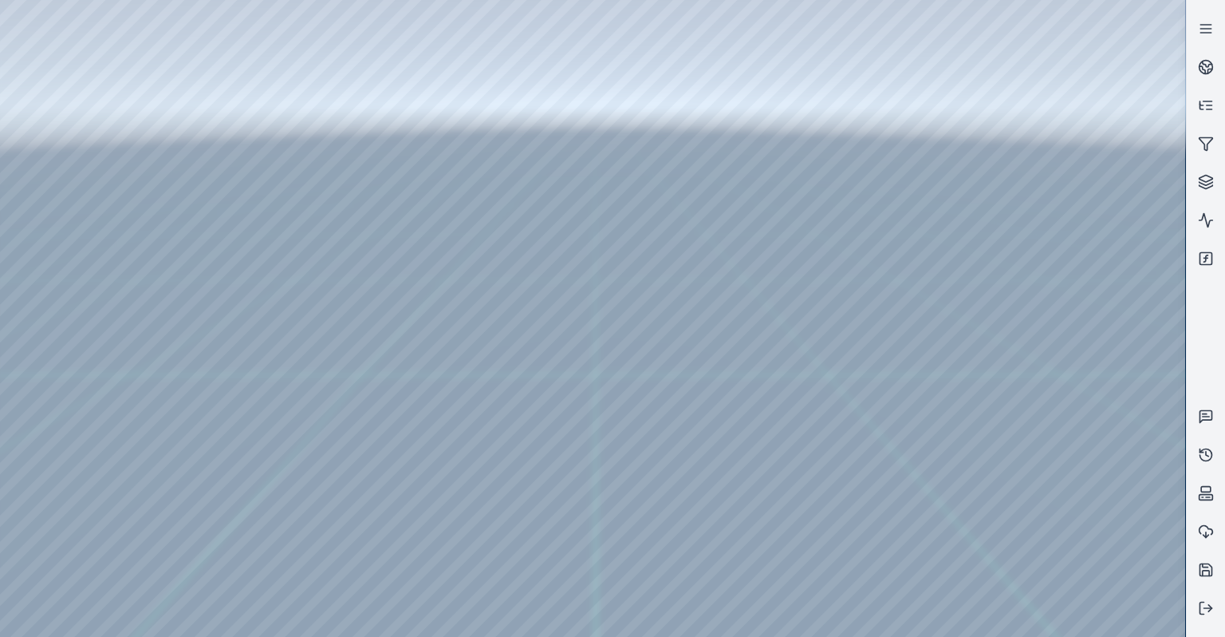
click at [289, 348] on div at bounding box center [593, 318] width 1186 height 637
click at [1201, 626] on div at bounding box center [1205, 318] width 39 height 637
click at [1201, 614] on icon at bounding box center [1203, 608] width 4 height 12
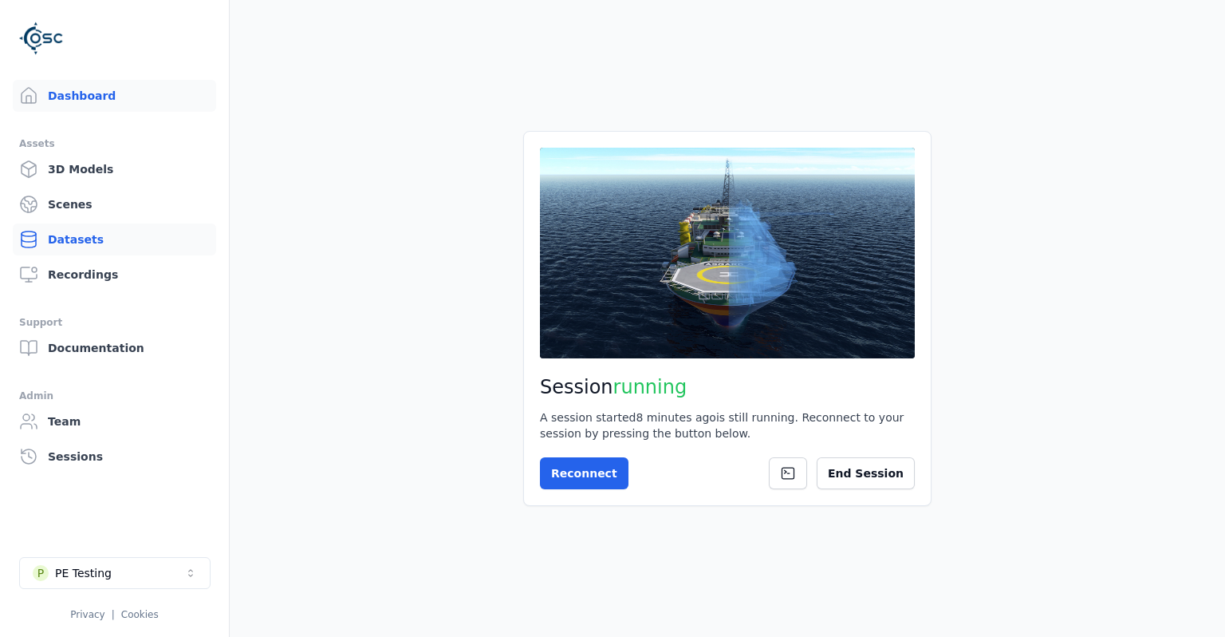
click at [89, 240] on link "Datasets" at bounding box center [114, 239] width 203 height 32
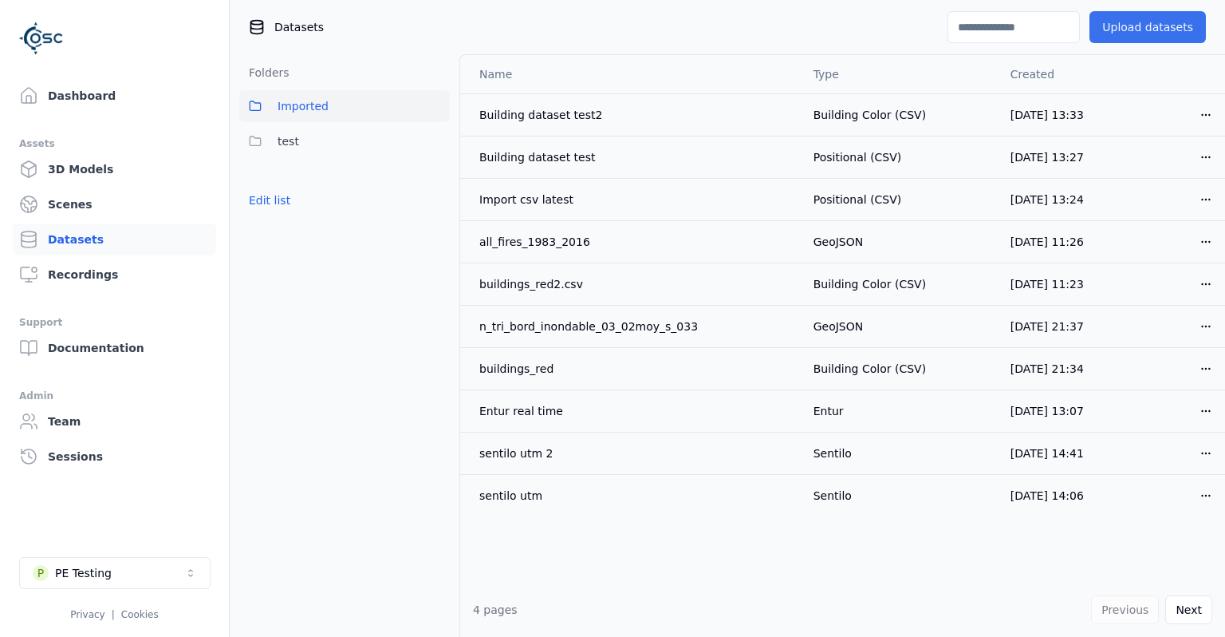
click at [1134, 27] on button "Upload datasets" at bounding box center [1148, 27] width 116 height 32
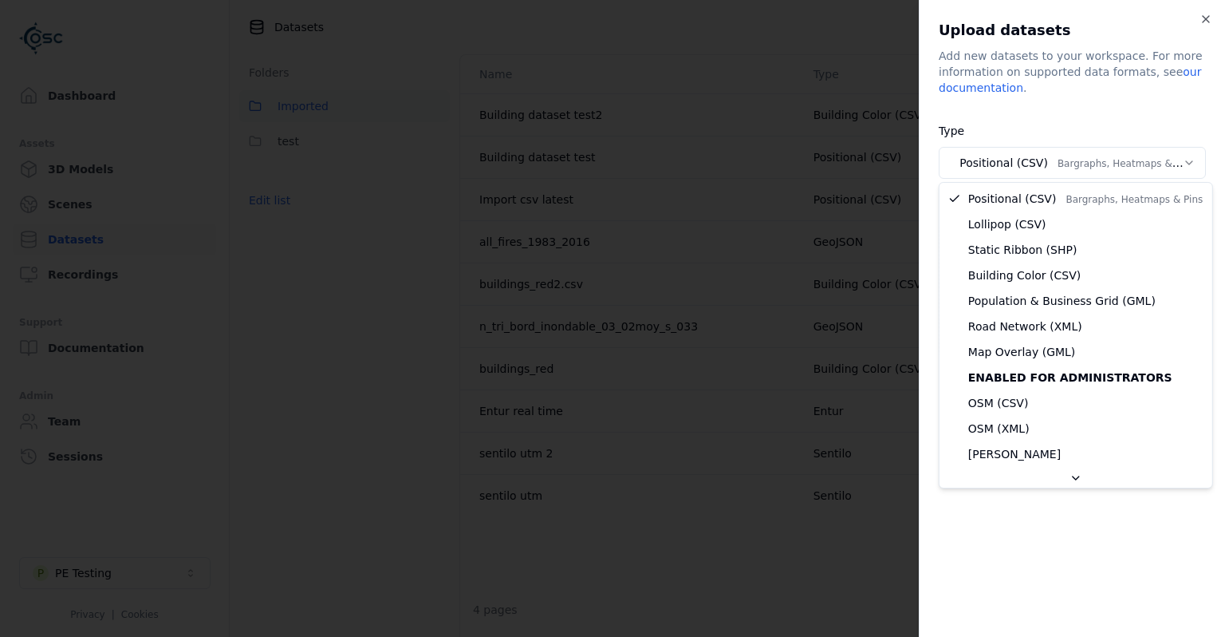
click at [1047, 163] on body "Support Dashboard Assets 3D Models Scenes Datasets Recordings Support Documenta…" at bounding box center [612, 318] width 1225 height 637
select select "**********"
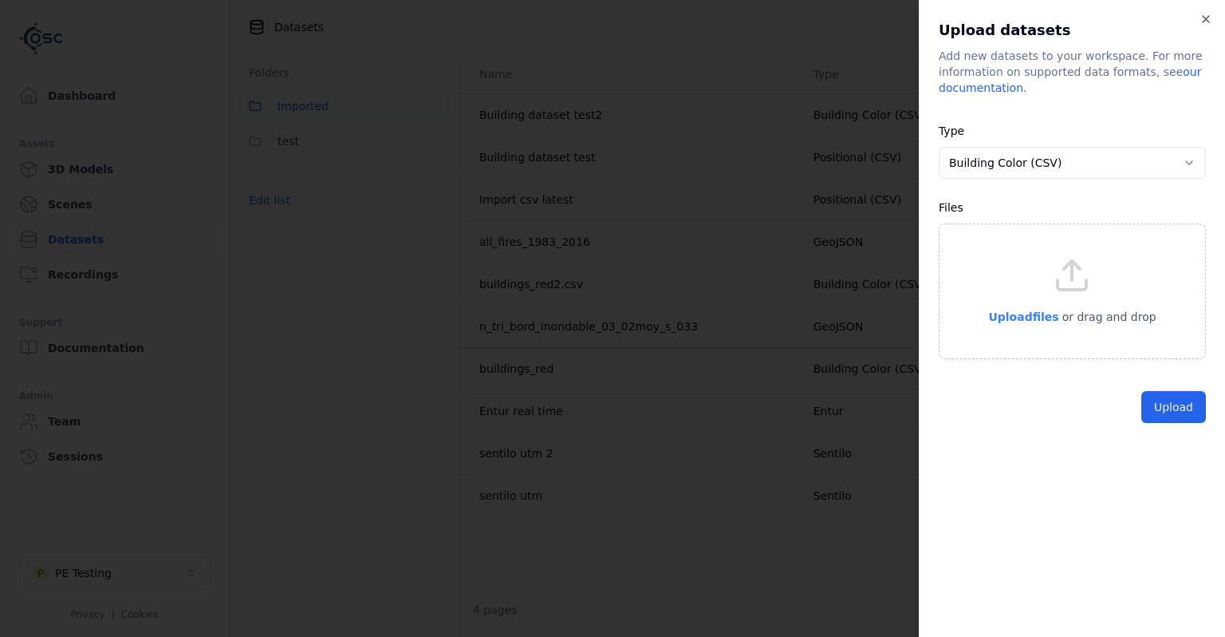
click at [1010, 315] on span "Upload files" at bounding box center [1024, 316] width 70 height 13
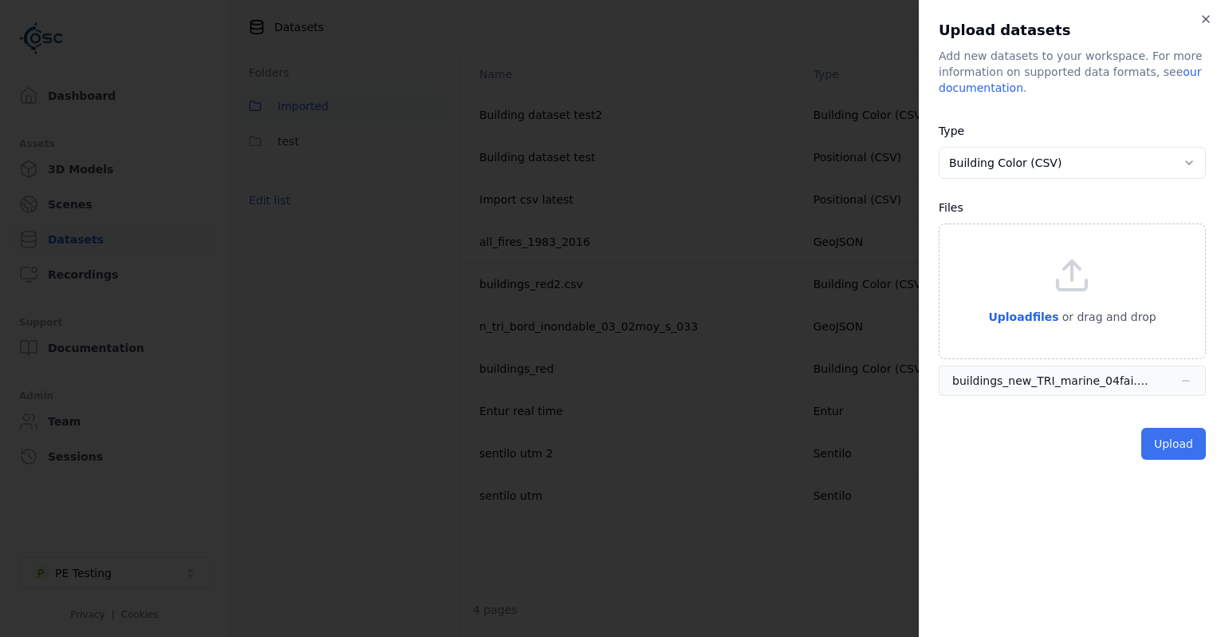
click at [1177, 451] on button "Upload" at bounding box center [1174, 444] width 65 height 32
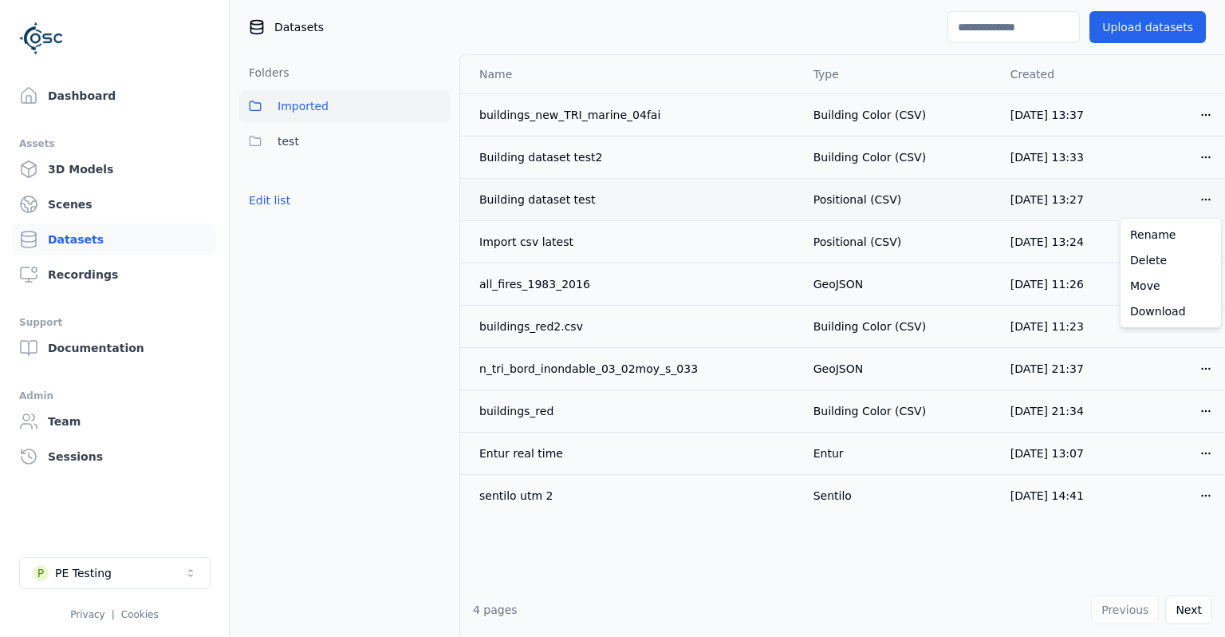
click at [1207, 191] on html "Support Dashboard Assets 3D Models Scenes Datasets Recordings Support Documenta…" at bounding box center [612, 318] width 1225 height 637
click at [1159, 263] on div "Delete" at bounding box center [1171, 260] width 94 height 26
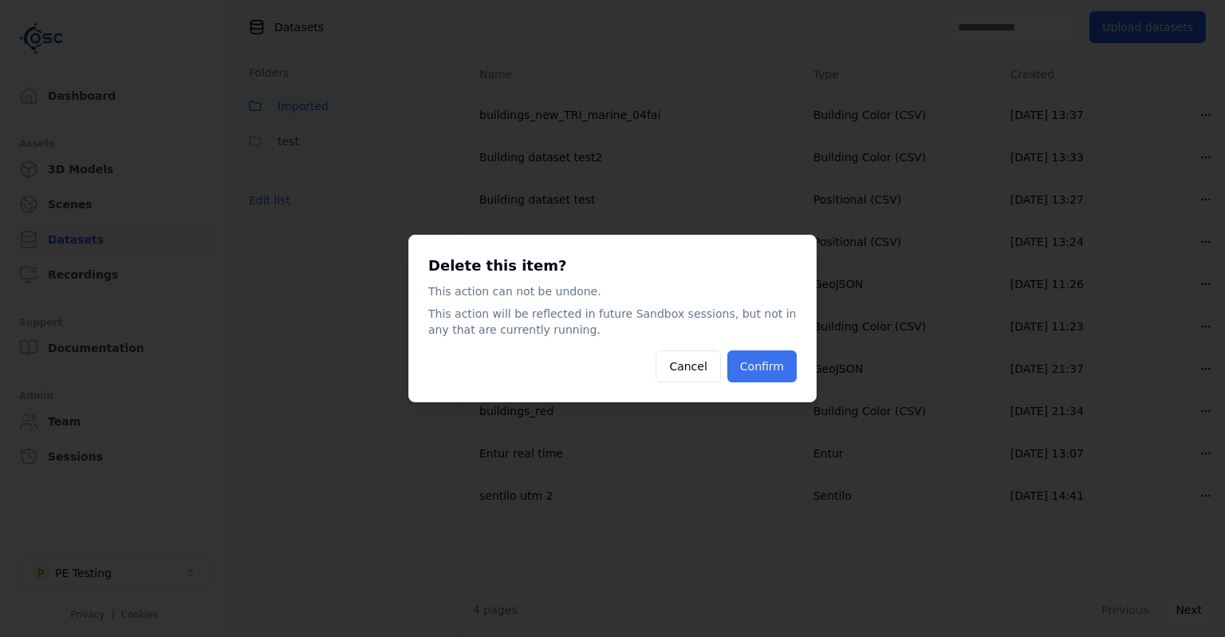
click at [786, 356] on button "Confirm" at bounding box center [762, 366] width 69 height 32
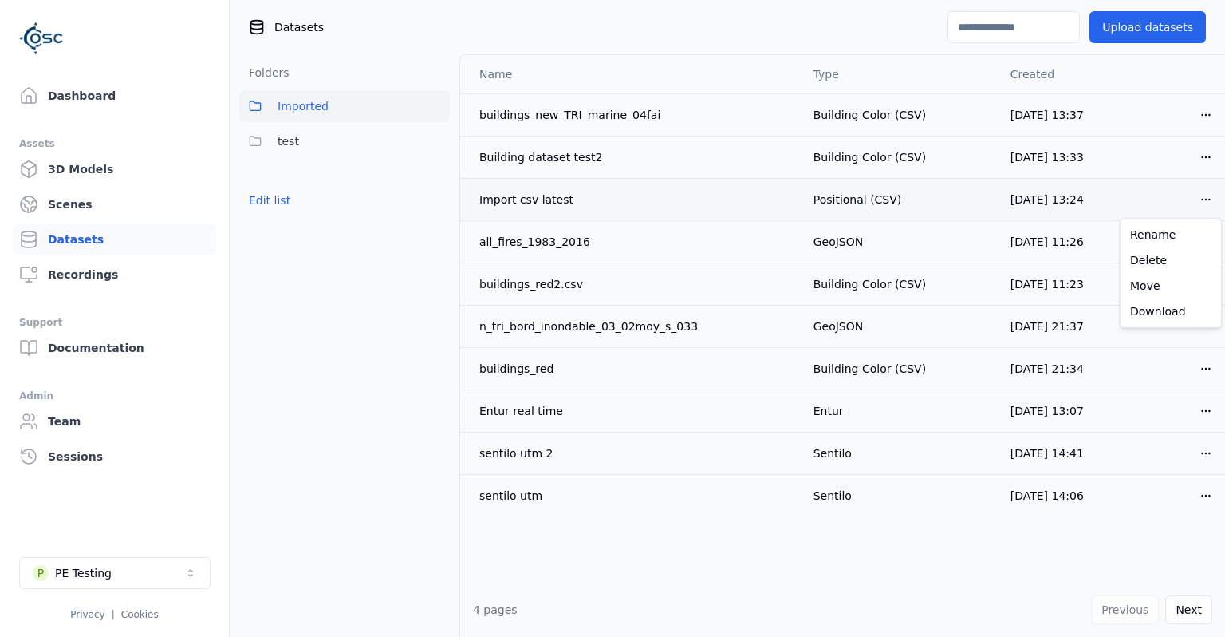
click at [1210, 192] on html "Support Dashboard Assets 3D Models Scenes Datasets Recordings Support Documenta…" at bounding box center [612, 318] width 1225 height 637
click at [1154, 266] on div "Delete" at bounding box center [1171, 260] width 94 height 26
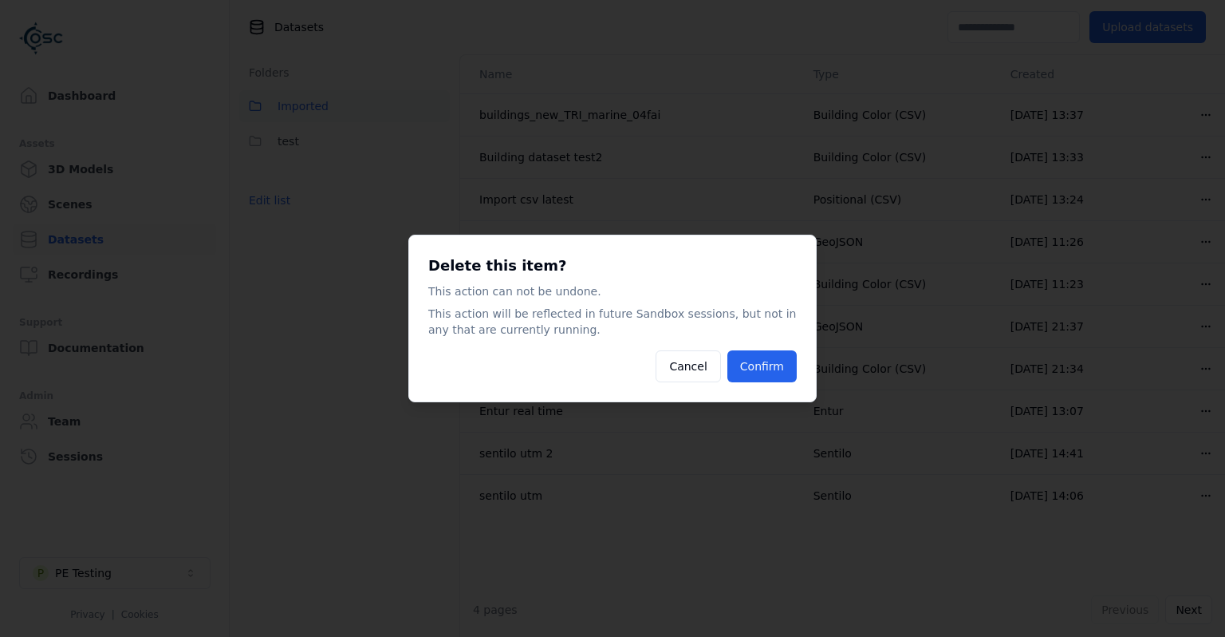
click at [808, 373] on div "Delete this item? This action can not be undone. This action will be reflected …" at bounding box center [612, 319] width 408 height 168
click at [789, 372] on button "Confirm" at bounding box center [762, 366] width 69 height 32
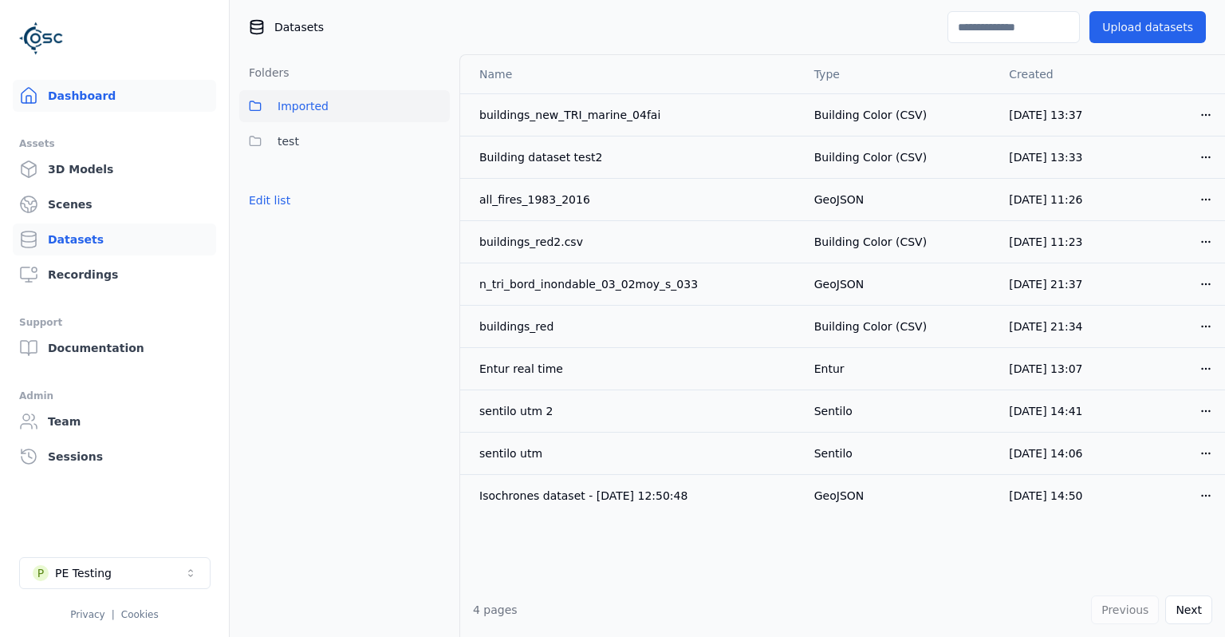
click at [111, 96] on link "Dashboard" at bounding box center [114, 96] width 203 height 32
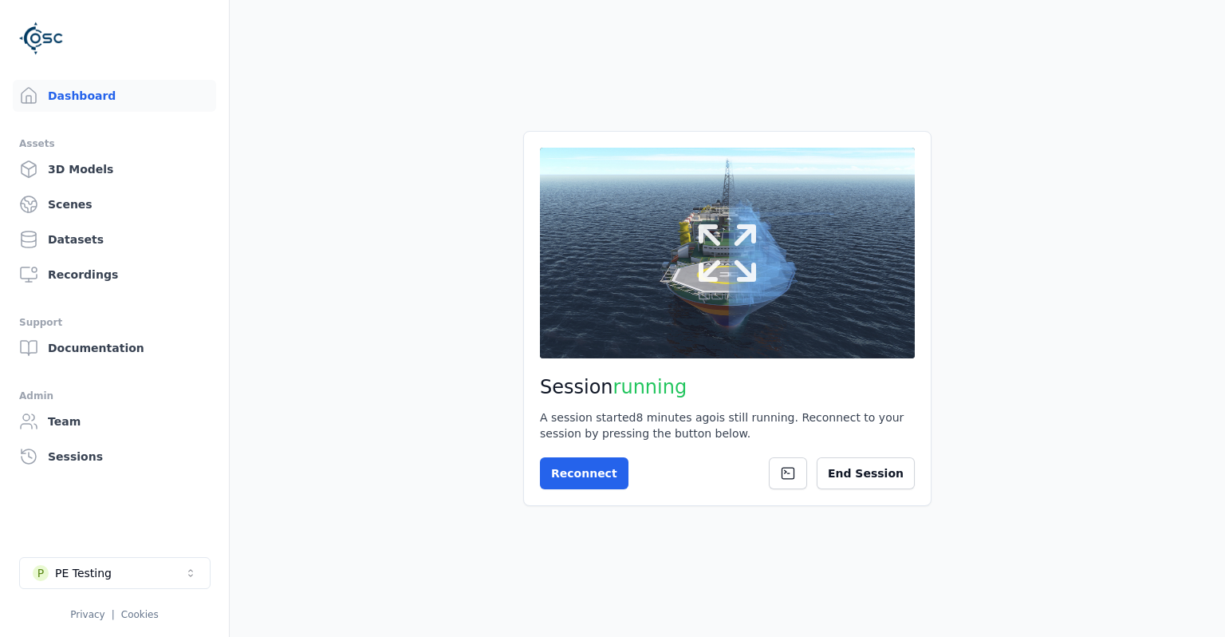
click at [681, 310] on button at bounding box center [727, 253] width 375 height 211
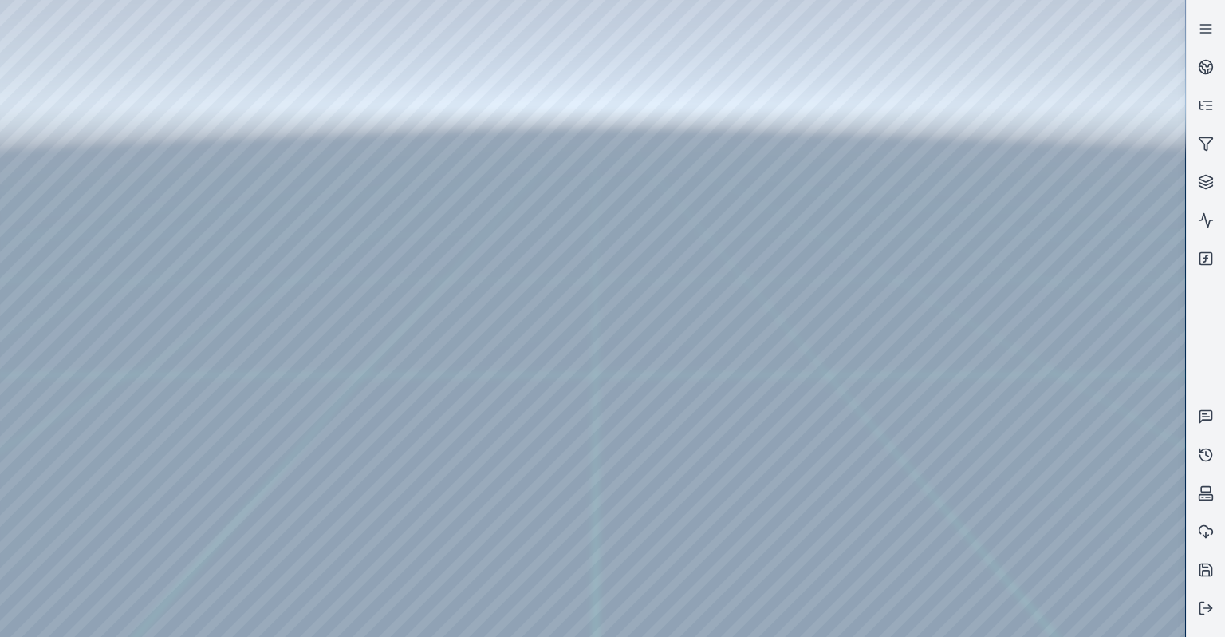
click at [39, 209] on div at bounding box center [593, 318] width 1186 height 637
click at [258, 74] on div at bounding box center [593, 318] width 1186 height 637
click at [205, 106] on div at bounding box center [593, 318] width 1186 height 637
click at [203, 106] on div at bounding box center [593, 318] width 1186 height 637
click at [128, 39] on div at bounding box center [593, 318] width 1186 height 637
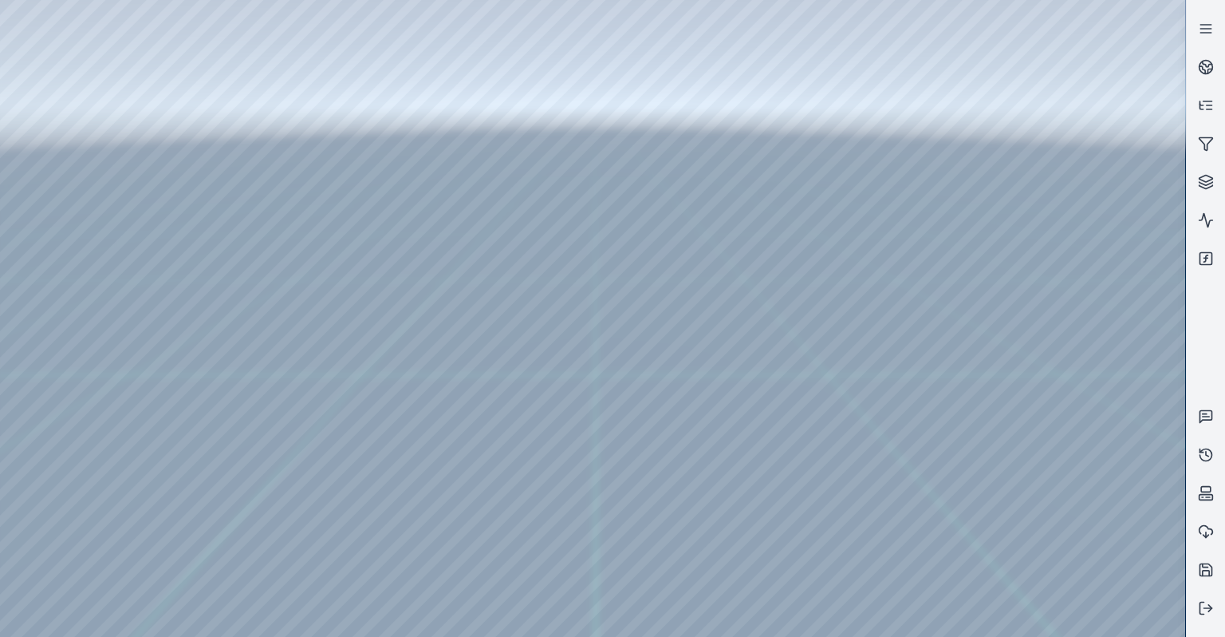
drag, startPoint x: 61, startPoint y: 185, endPoint x: 59, endPoint y: 215, distance: 30.4
click at [59, 215] on div at bounding box center [593, 318] width 1186 height 637
click at [57, 212] on div at bounding box center [593, 318] width 1186 height 637
click at [176, 103] on div at bounding box center [593, 318] width 1186 height 637
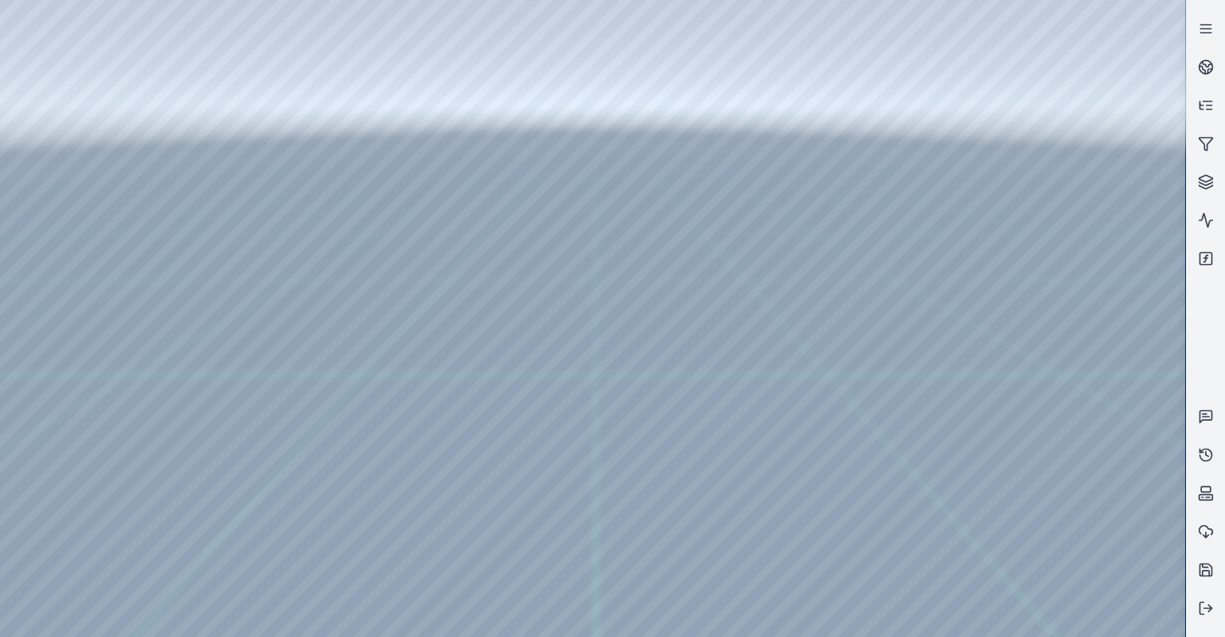
click at [176, 103] on div at bounding box center [593, 318] width 1186 height 637
click at [187, 131] on div at bounding box center [593, 318] width 1186 height 637
click at [182, 98] on div at bounding box center [593, 318] width 1186 height 637
click at [168, 116] on div at bounding box center [593, 318] width 1186 height 637
click at [63, 187] on div at bounding box center [593, 318] width 1186 height 637
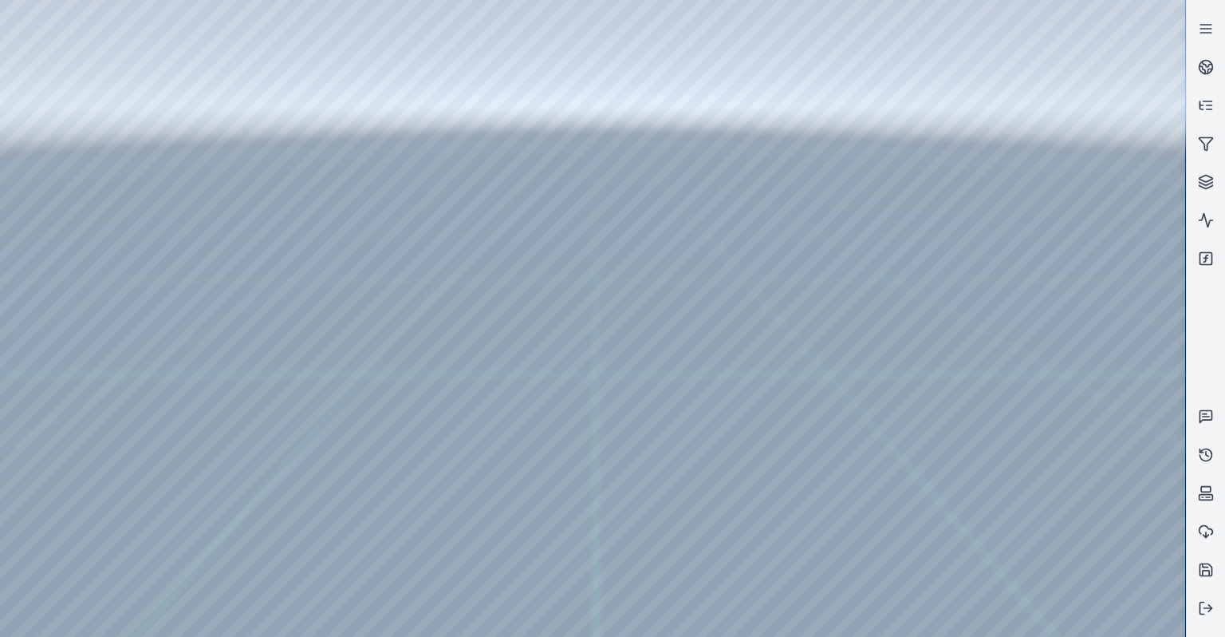
click at [282, 252] on div at bounding box center [593, 318] width 1186 height 637
drag, startPoint x: 456, startPoint y: 410, endPoint x: 377, endPoint y: 362, distance: 91.7
drag, startPoint x: 822, startPoint y: 445, endPoint x: 499, endPoint y: 451, distance: 322.4
drag, startPoint x: 685, startPoint y: 416, endPoint x: 1029, endPoint y: 453, distance: 345.8
drag, startPoint x: 665, startPoint y: 365, endPoint x: 783, endPoint y: 372, distance: 118.3
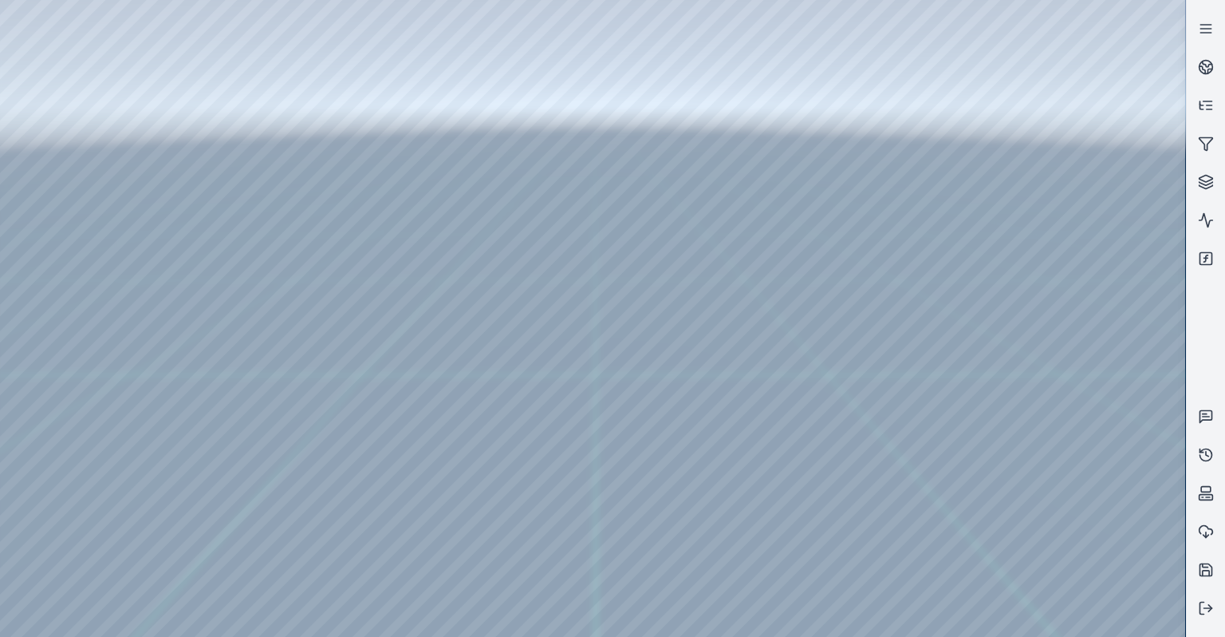
click at [939, 622] on div at bounding box center [593, 318] width 1186 height 637
click at [925, 535] on div at bounding box center [593, 318] width 1186 height 637
